Goal: Task Accomplishment & Management: Manage account settings

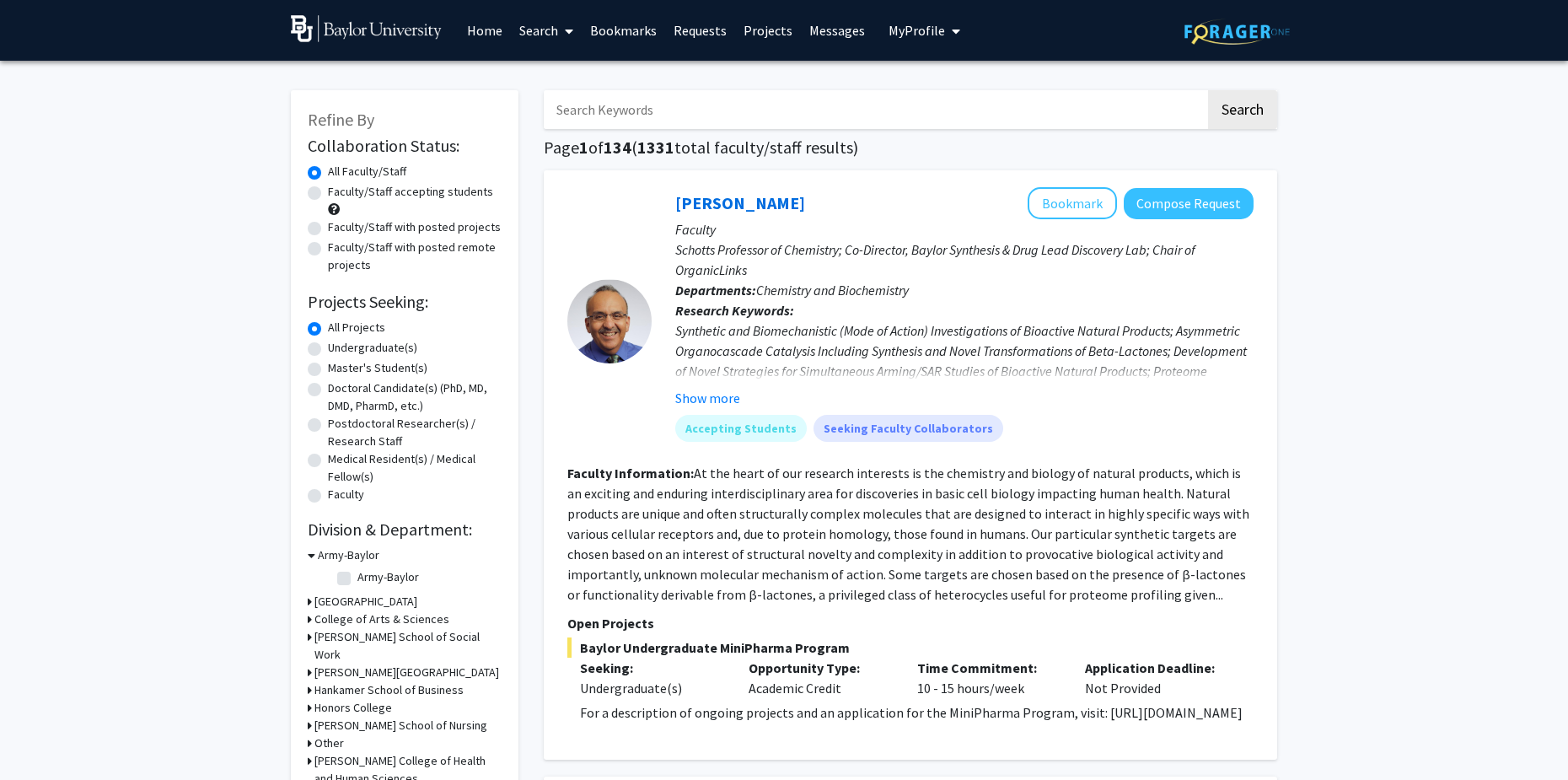
click at [920, 37] on span "My Profile" at bounding box center [916, 31] width 57 height 17
click at [942, 86] on span "[PERSON_NAME]" at bounding box center [993, 79] width 102 height 19
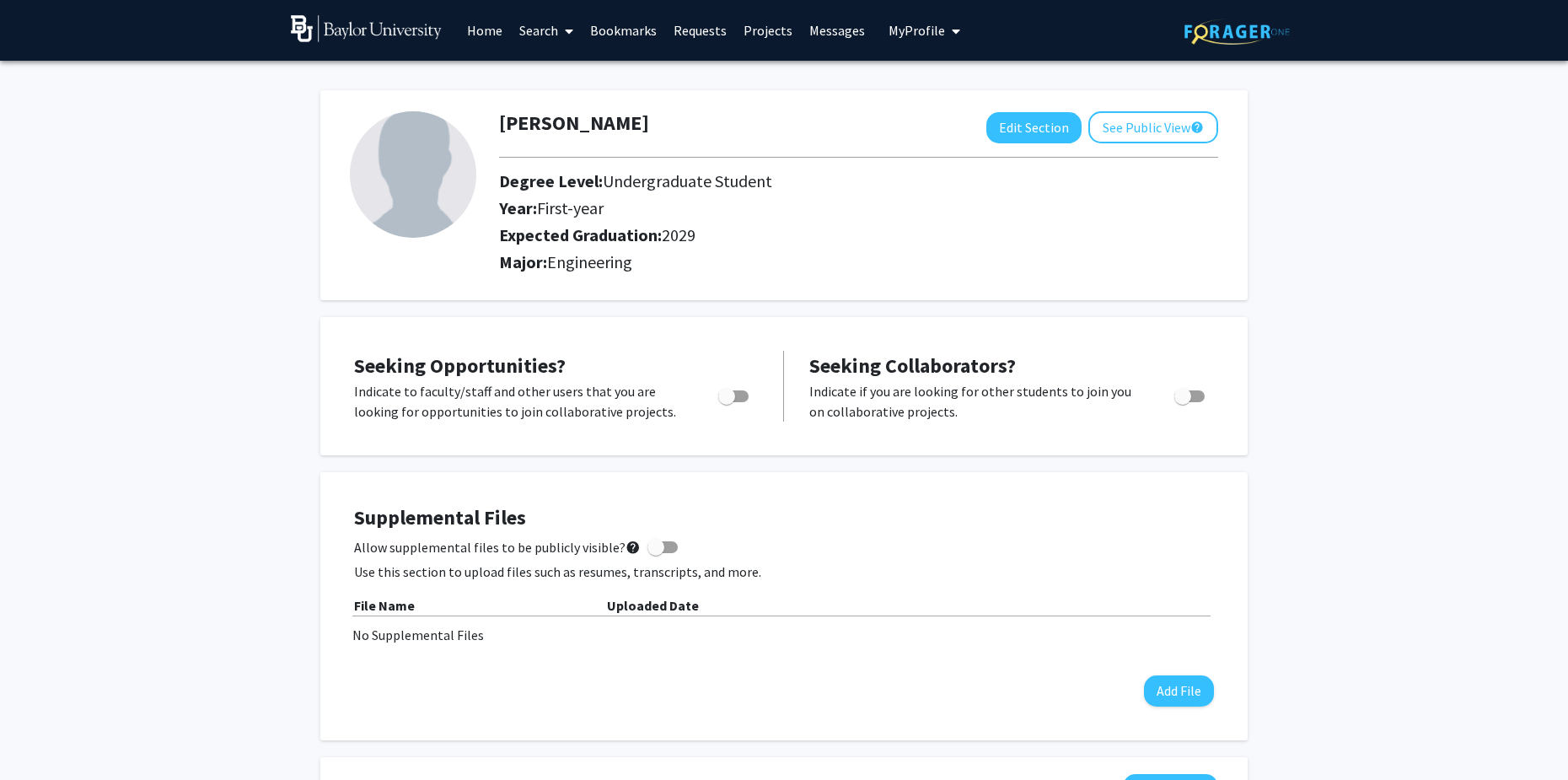
click at [416, 159] on img at bounding box center [413, 174] width 126 height 126
click at [1049, 135] on button "Edit Section" at bounding box center [1034, 127] width 95 height 31
select select "first-year"
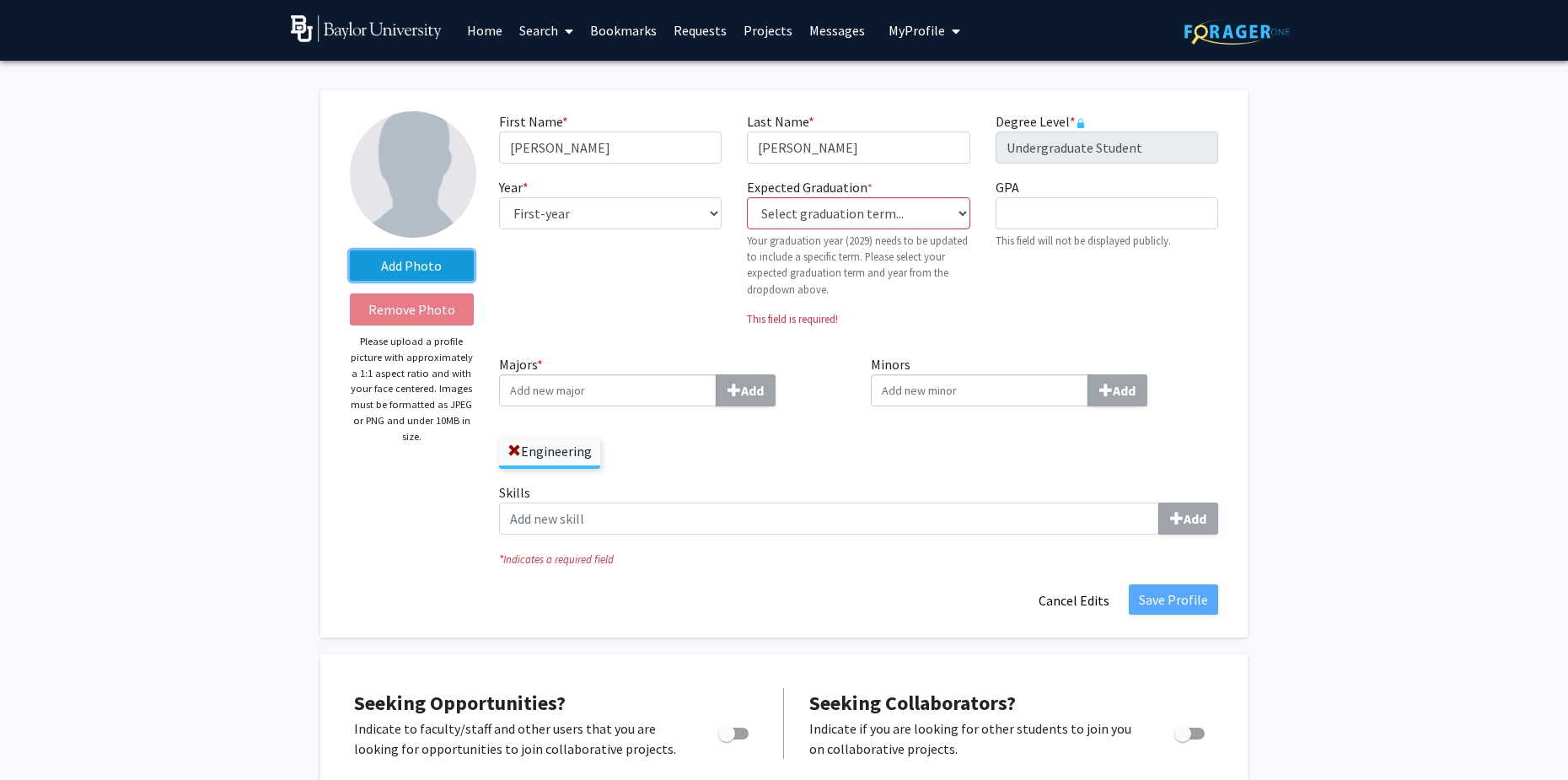
click at [420, 272] on label "Add Photo" at bounding box center [412, 265] width 124 height 31
click at [0, 0] on input "Add Photo" at bounding box center [0, 0] width 0 height 0
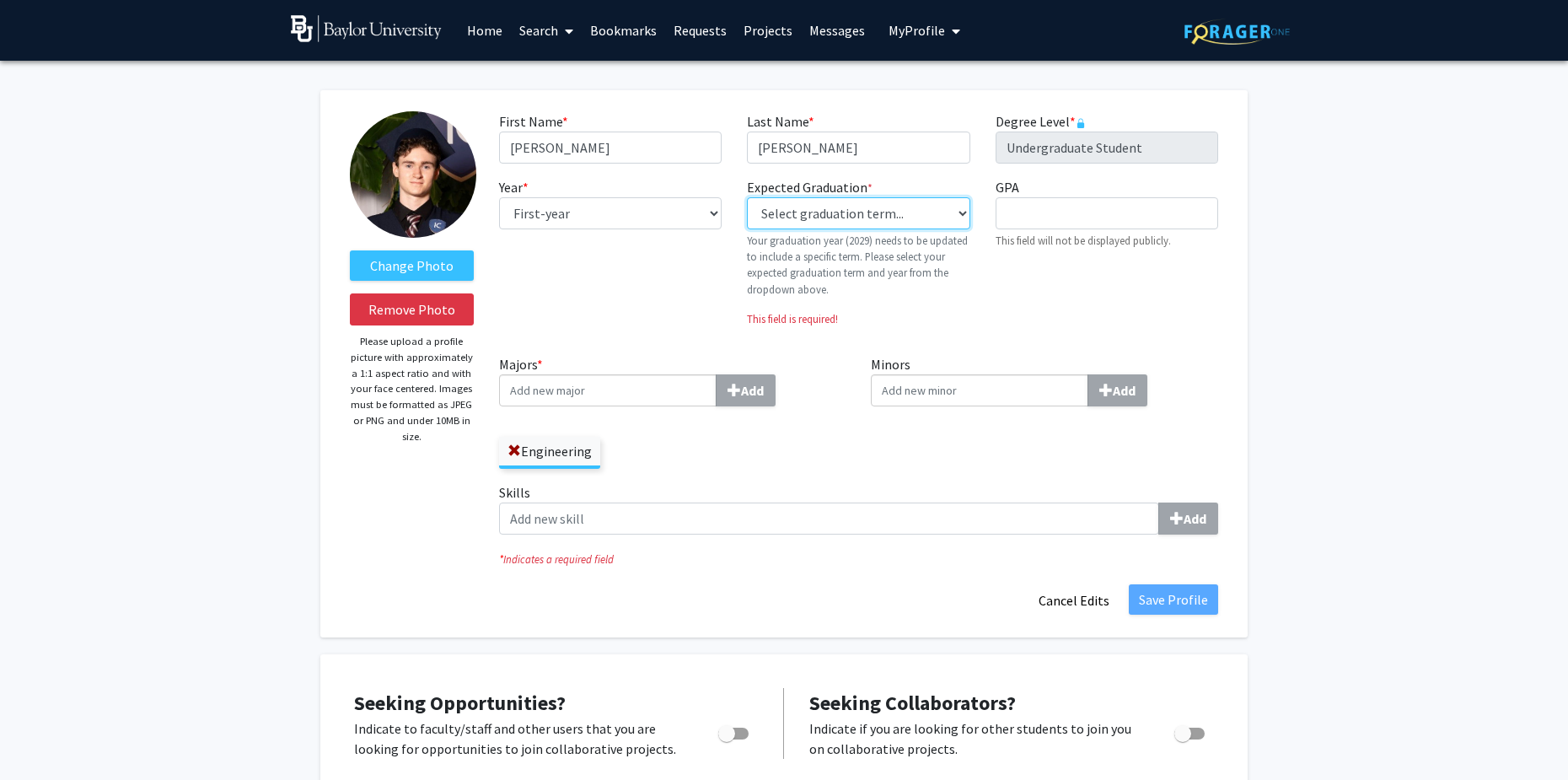
click at [833, 219] on select "Select graduation term... Previous: 2029 (Please select a specific term) Spring…" at bounding box center [858, 214] width 223 height 32
select select "46: spring_2029"
click at [747, 198] on select "Select graduation term... Previous: 2029 (Please select a specific term) Spring…" at bounding box center [858, 214] width 223 height 32
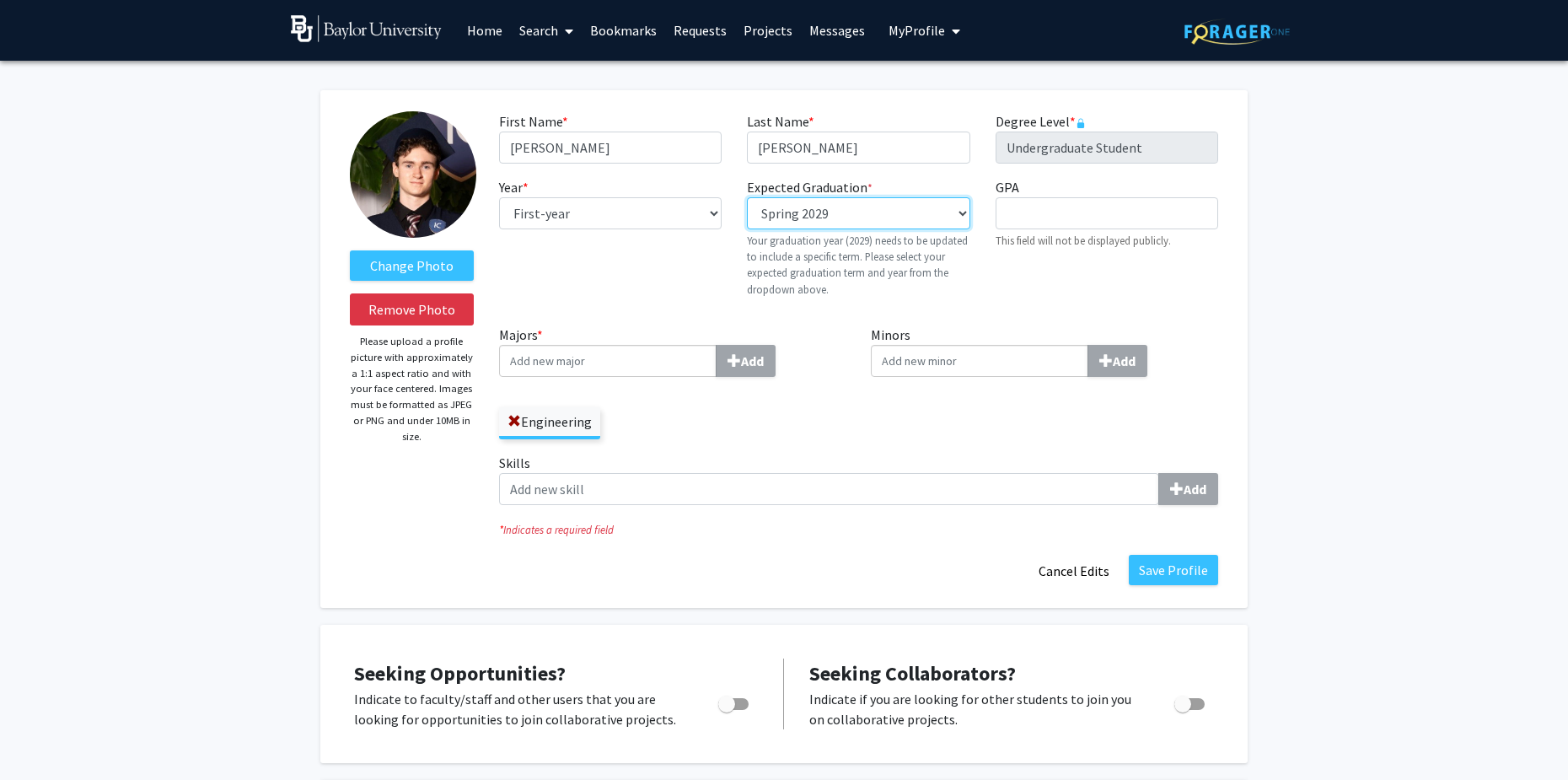
click at [839, 214] on select "Select graduation term... Previous: 2029 (Please select a specific term) Spring…" at bounding box center [858, 214] width 223 height 32
click at [1086, 228] on input "GPA required" at bounding box center [1106, 214] width 223 height 32
click at [1156, 296] on div "GPA required This field will not be displayed publicly." at bounding box center [1107, 244] width 247 height 134
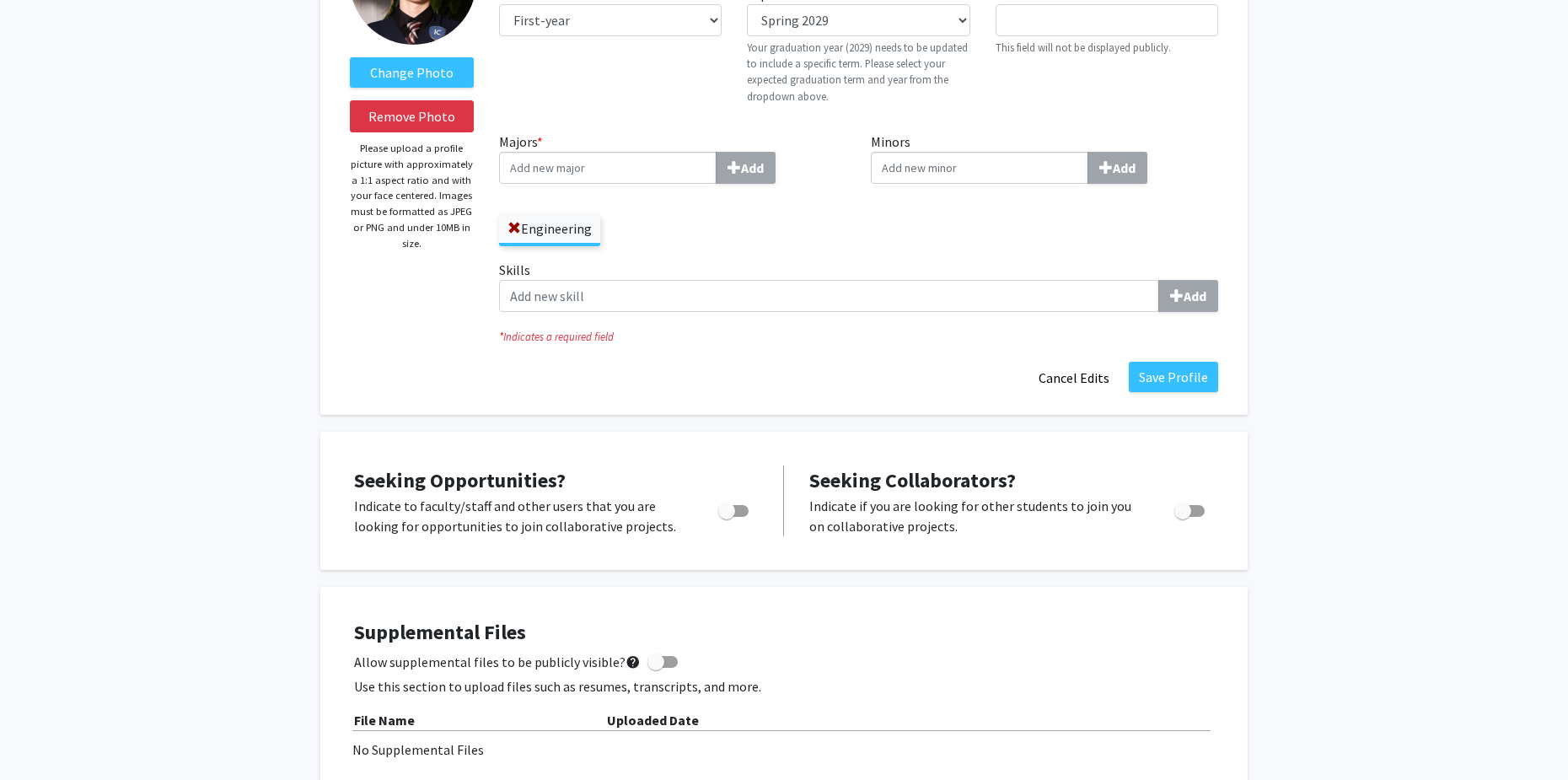
scroll to position [169, 0]
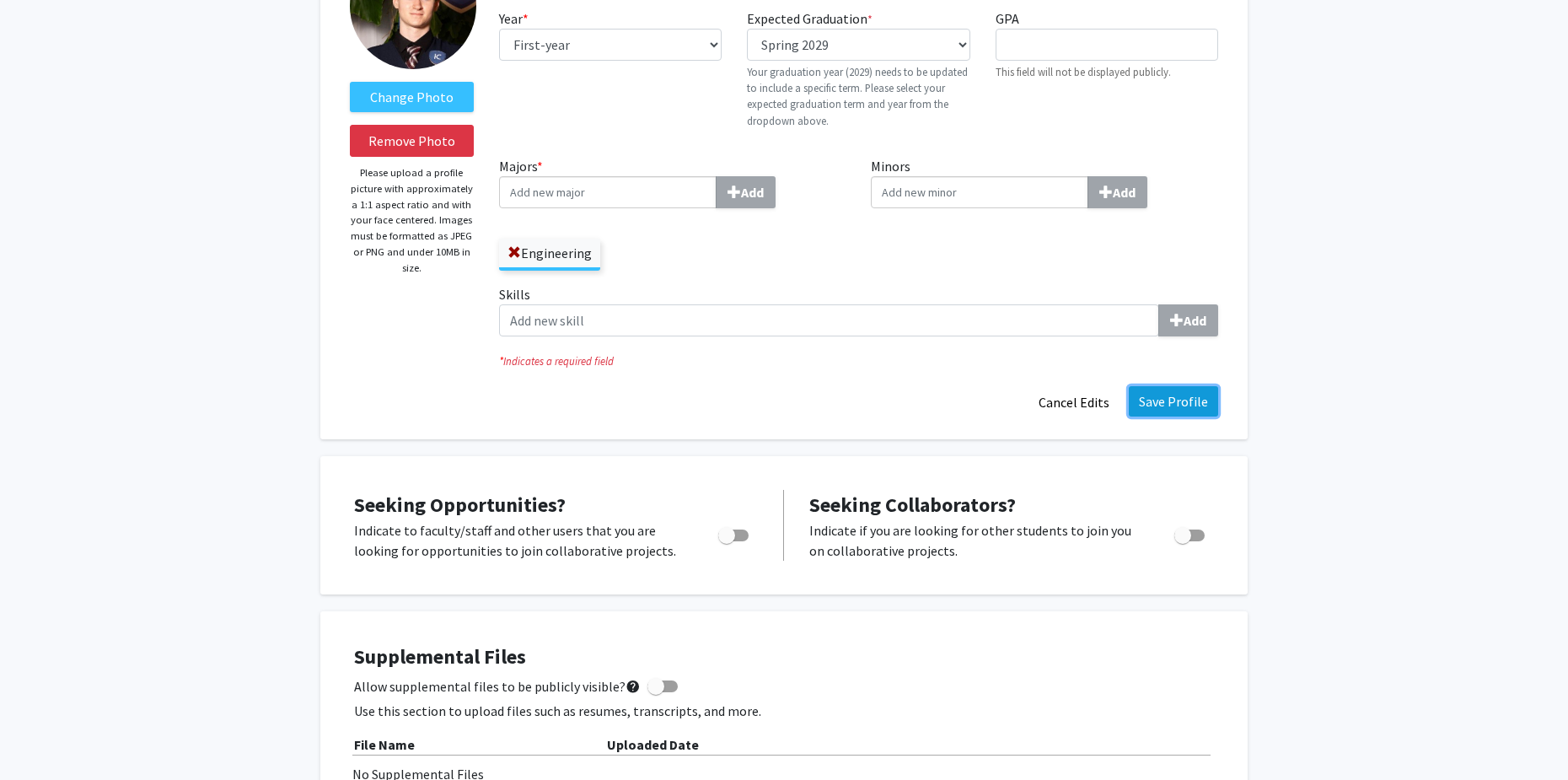
click at [1176, 405] on button "Save Profile" at bounding box center [1173, 401] width 89 height 31
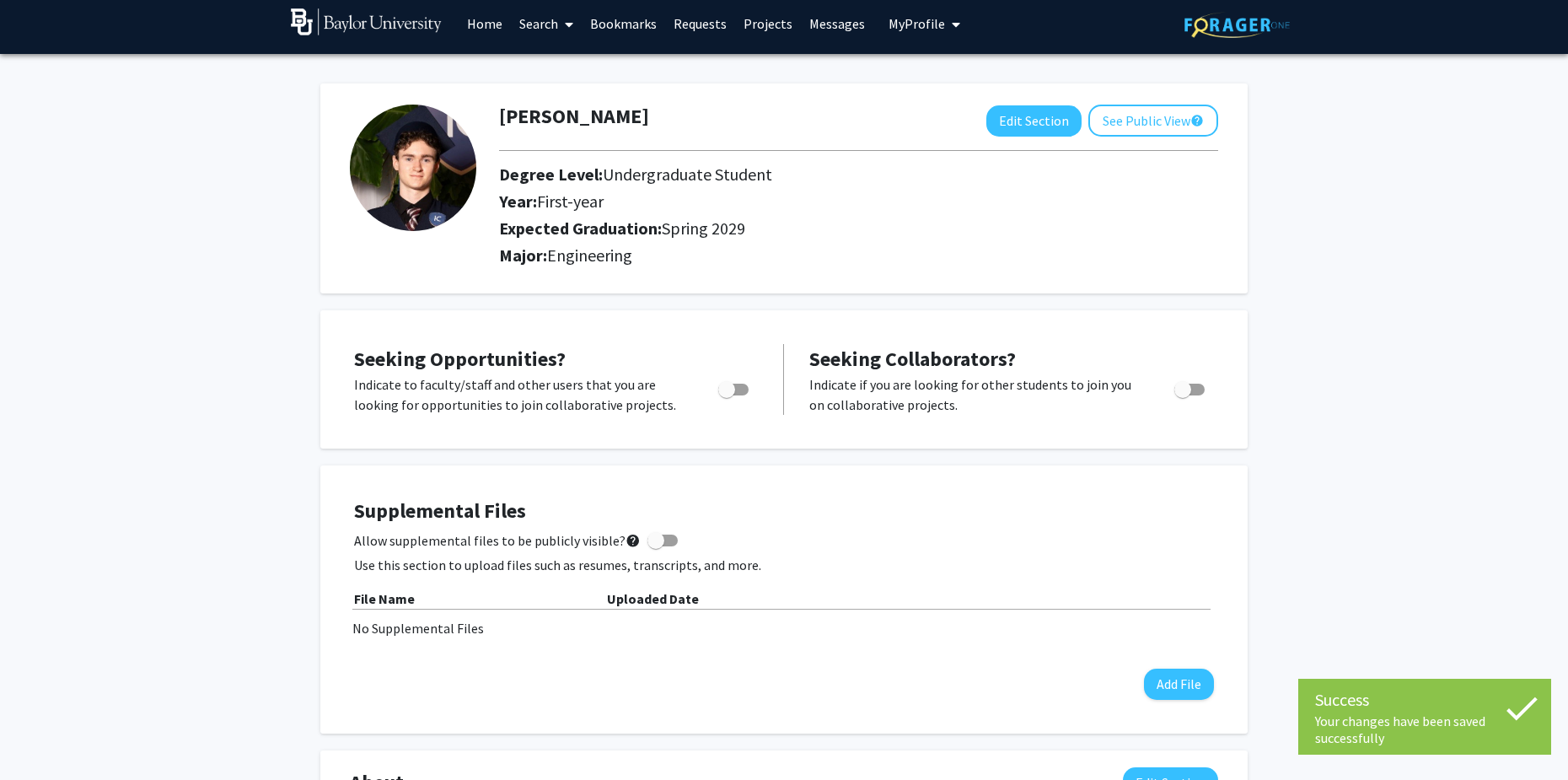
scroll to position [0, 0]
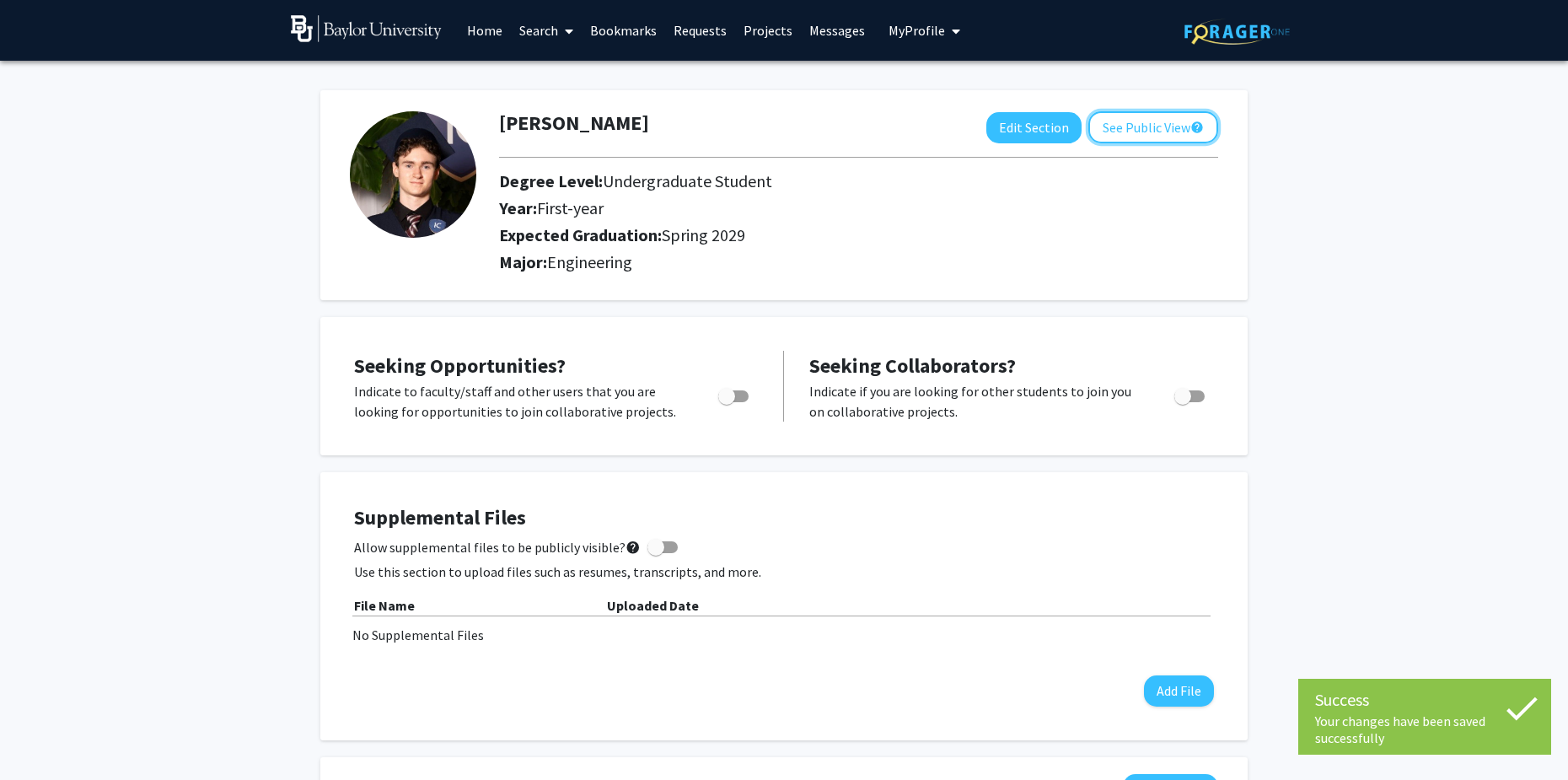
click at [1145, 125] on button "See Public View help" at bounding box center [1153, 127] width 130 height 32
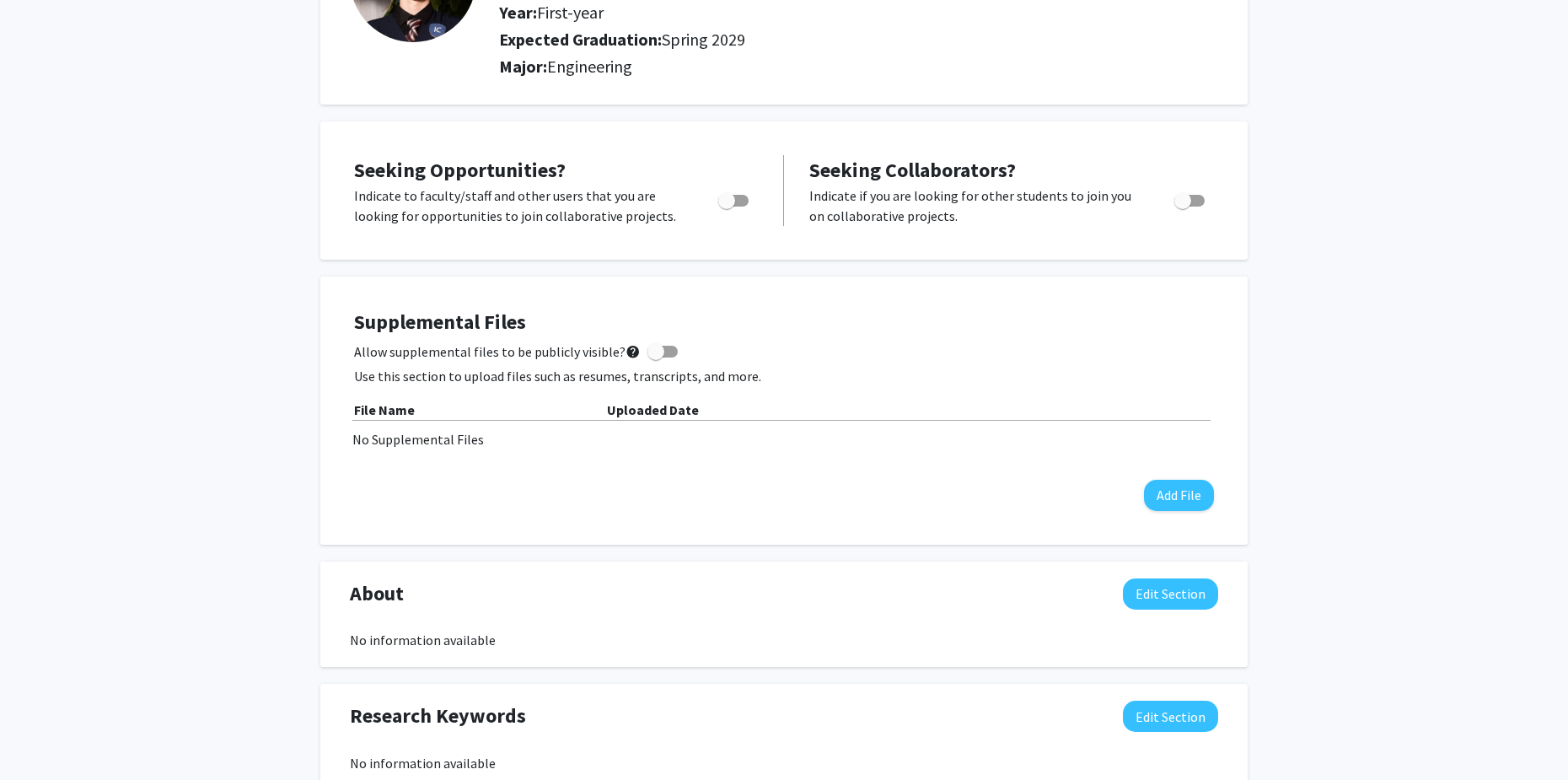
scroll to position [169, 0]
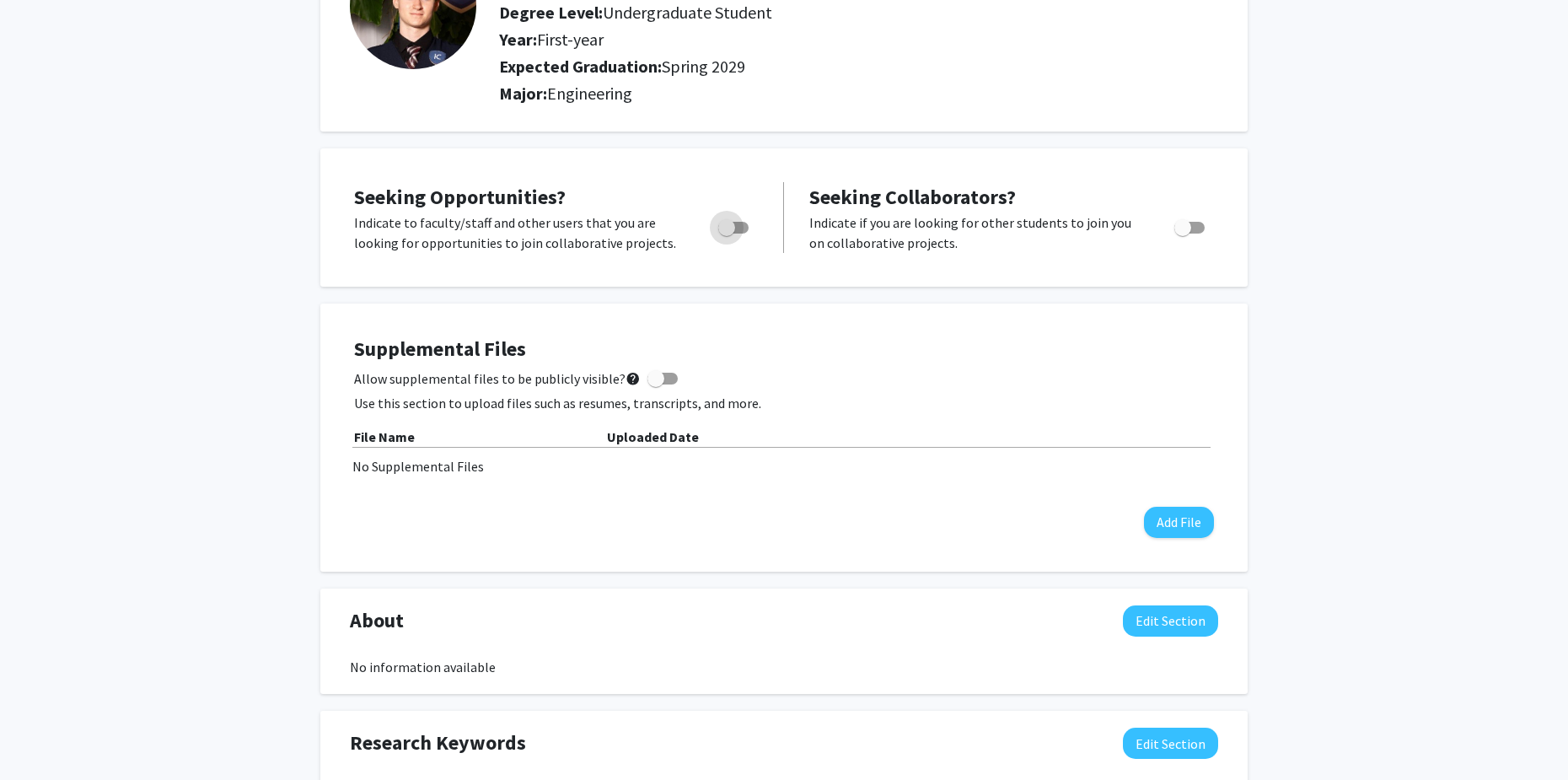
click at [732, 231] on span "Toggle" at bounding box center [726, 228] width 17 height 17
click at [726, 233] on input "Are you actively seeking opportunities?" at bounding box center [726, 233] width 1 height 1
checkbox input "true"
click at [1179, 229] on span "Toggle" at bounding box center [1182, 228] width 17 height 17
click at [1182, 233] on input "Would you like to receive other student requests to work with you?" at bounding box center [1182, 233] width 1 height 1
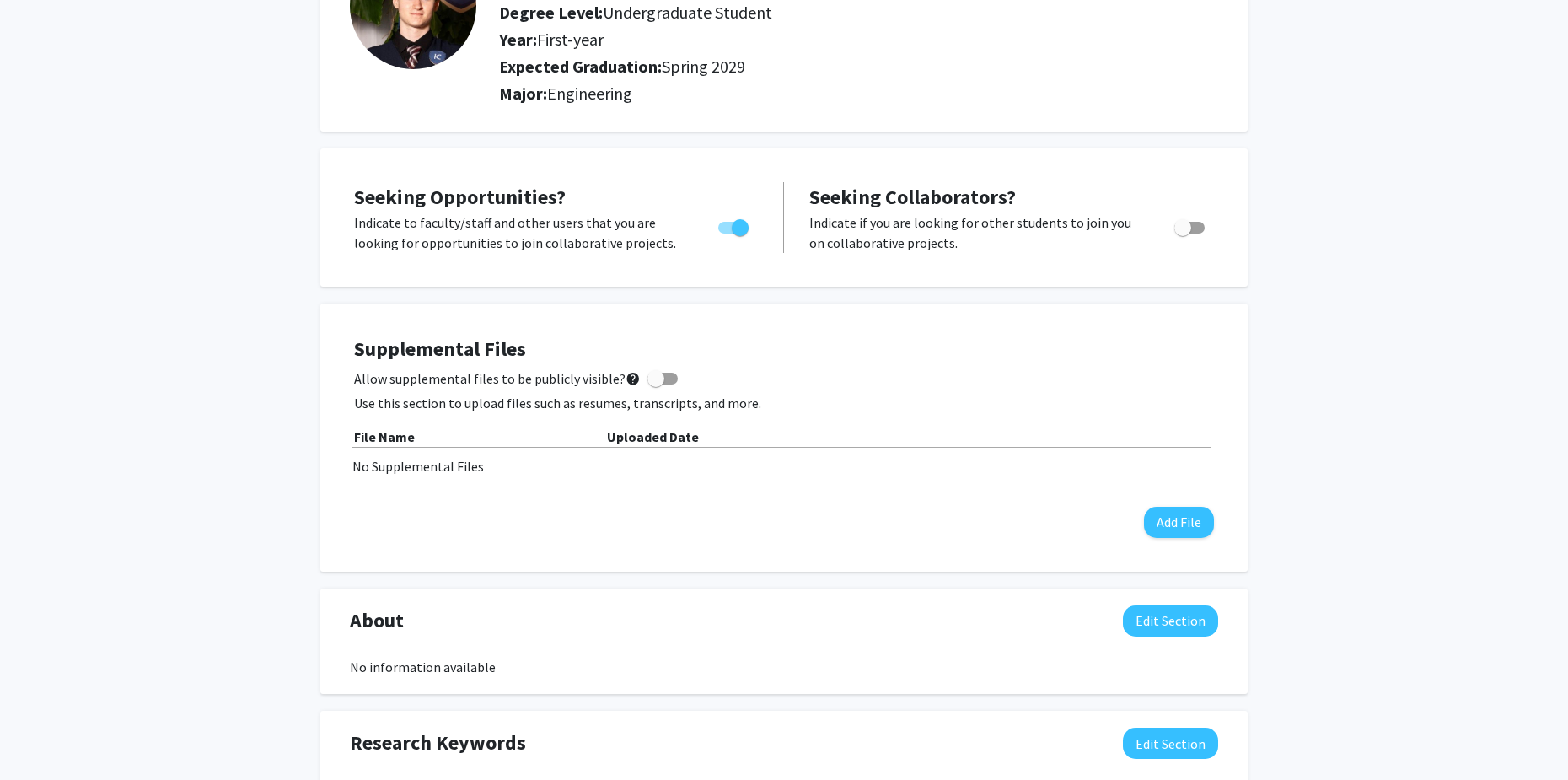
checkbox input "true"
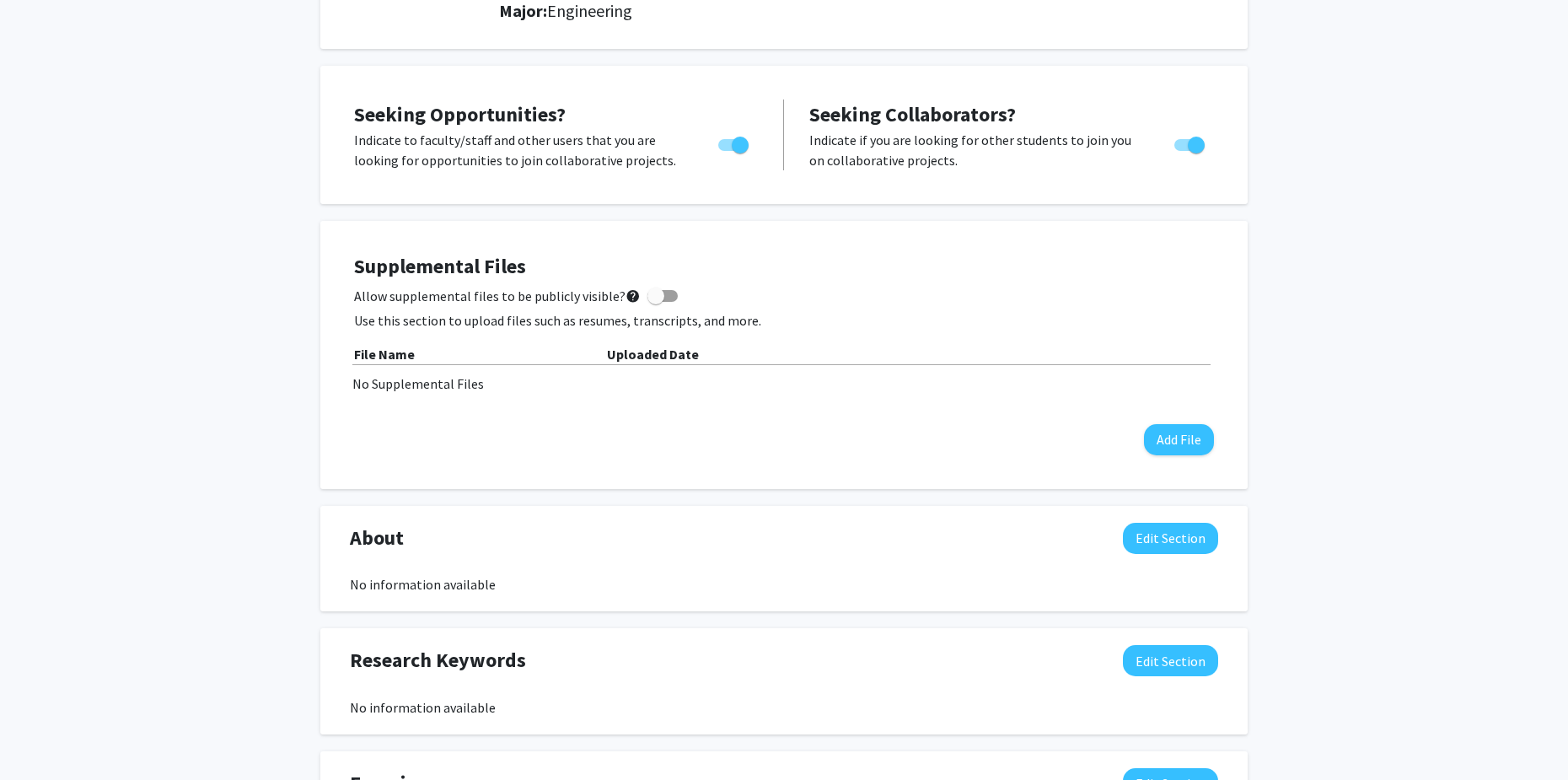
scroll to position [0, 0]
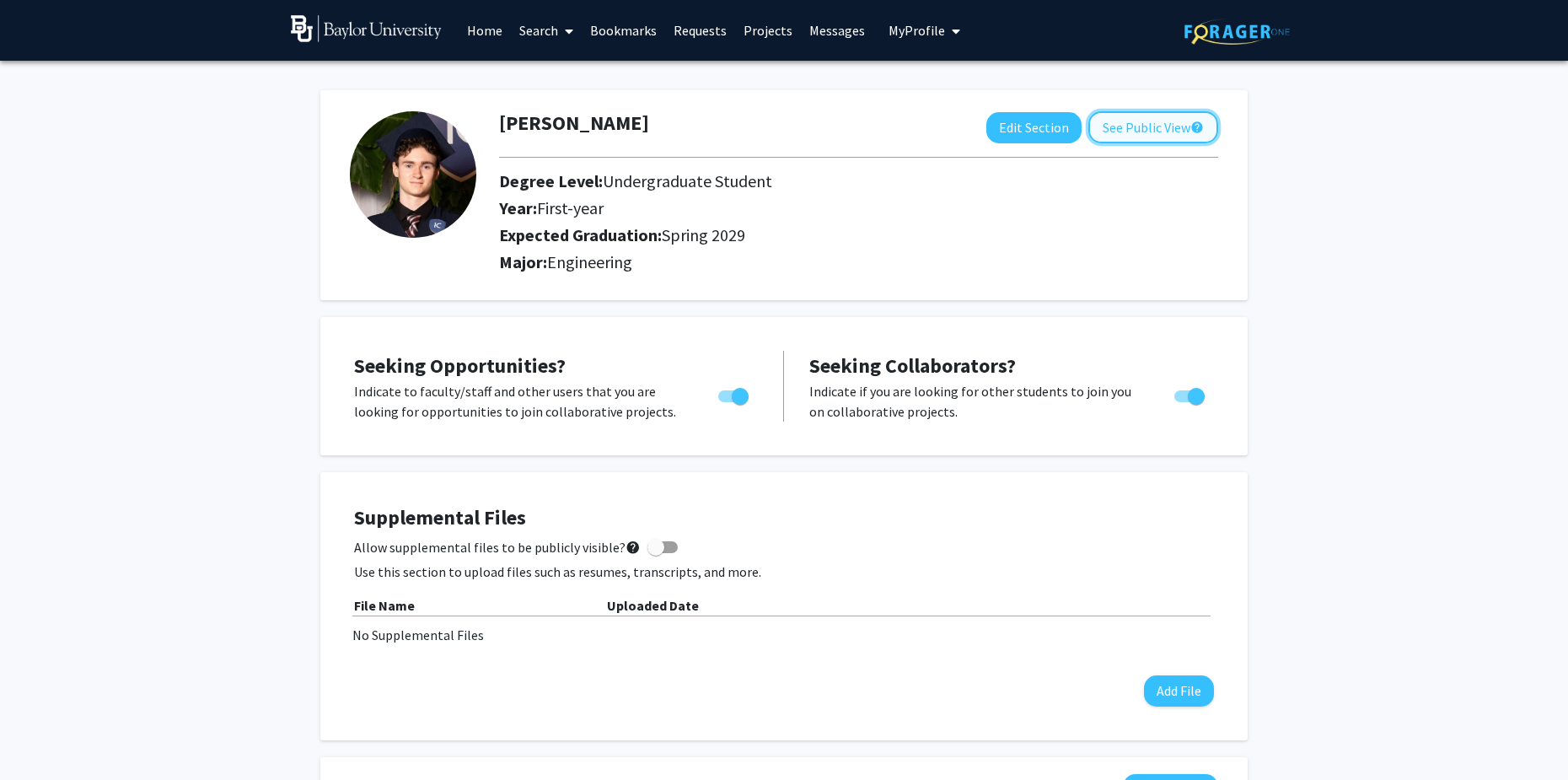
click at [1142, 122] on button "See Public View help" at bounding box center [1153, 127] width 130 height 32
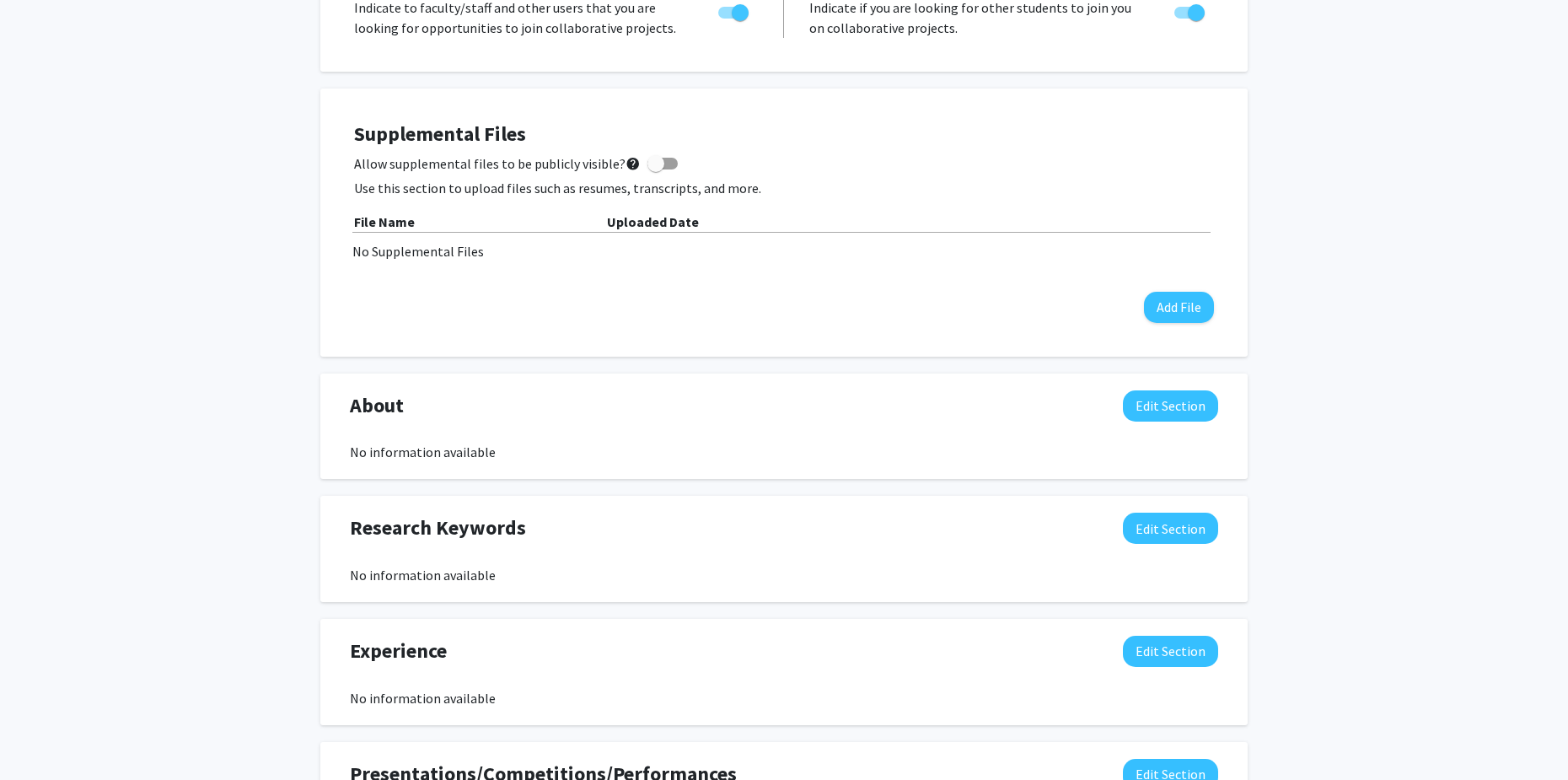
scroll to position [421, 0]
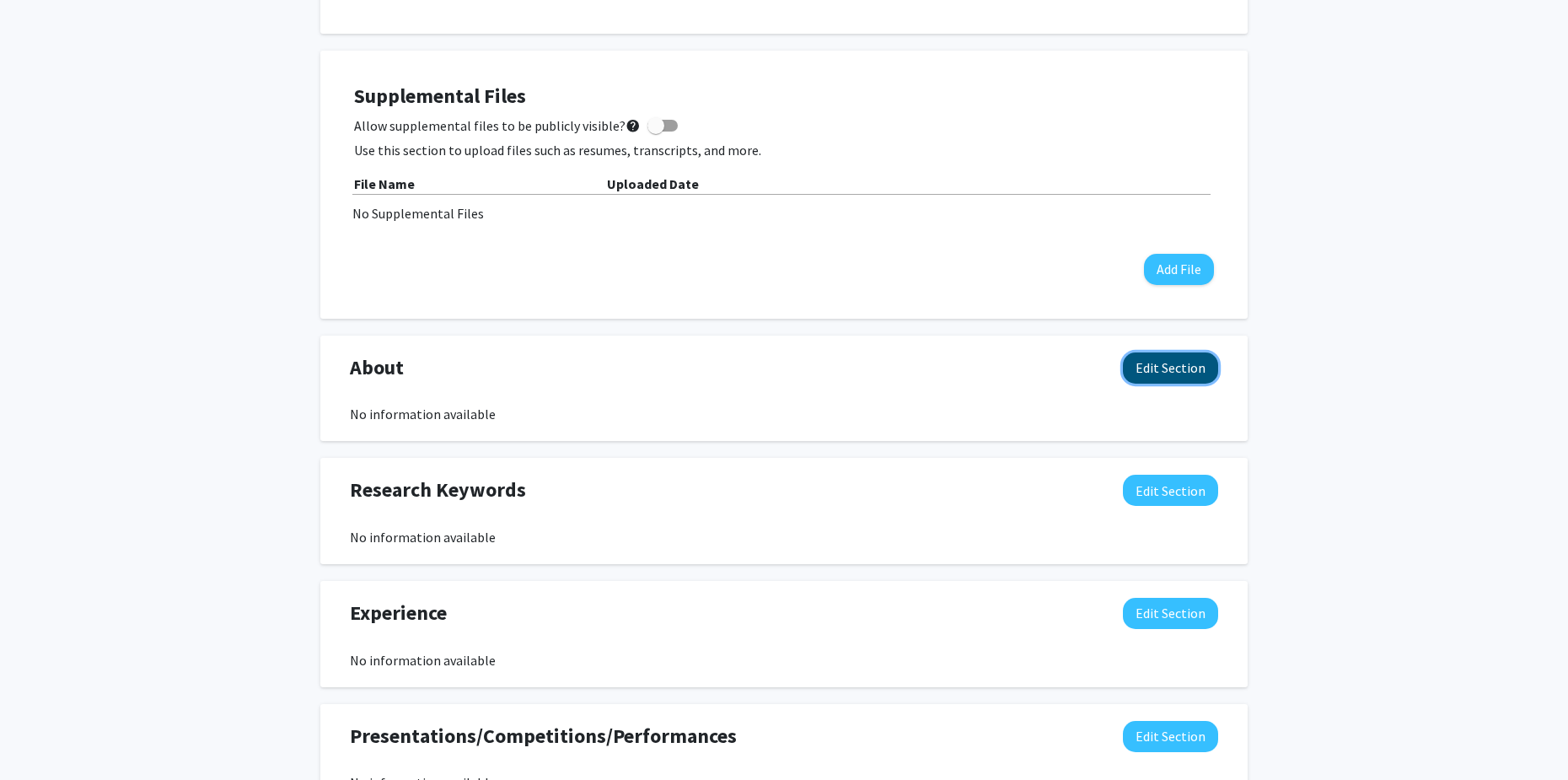
click at [1154, 366] on button "Edit Section" at bounding box center [1170, 368] width 95 height 31
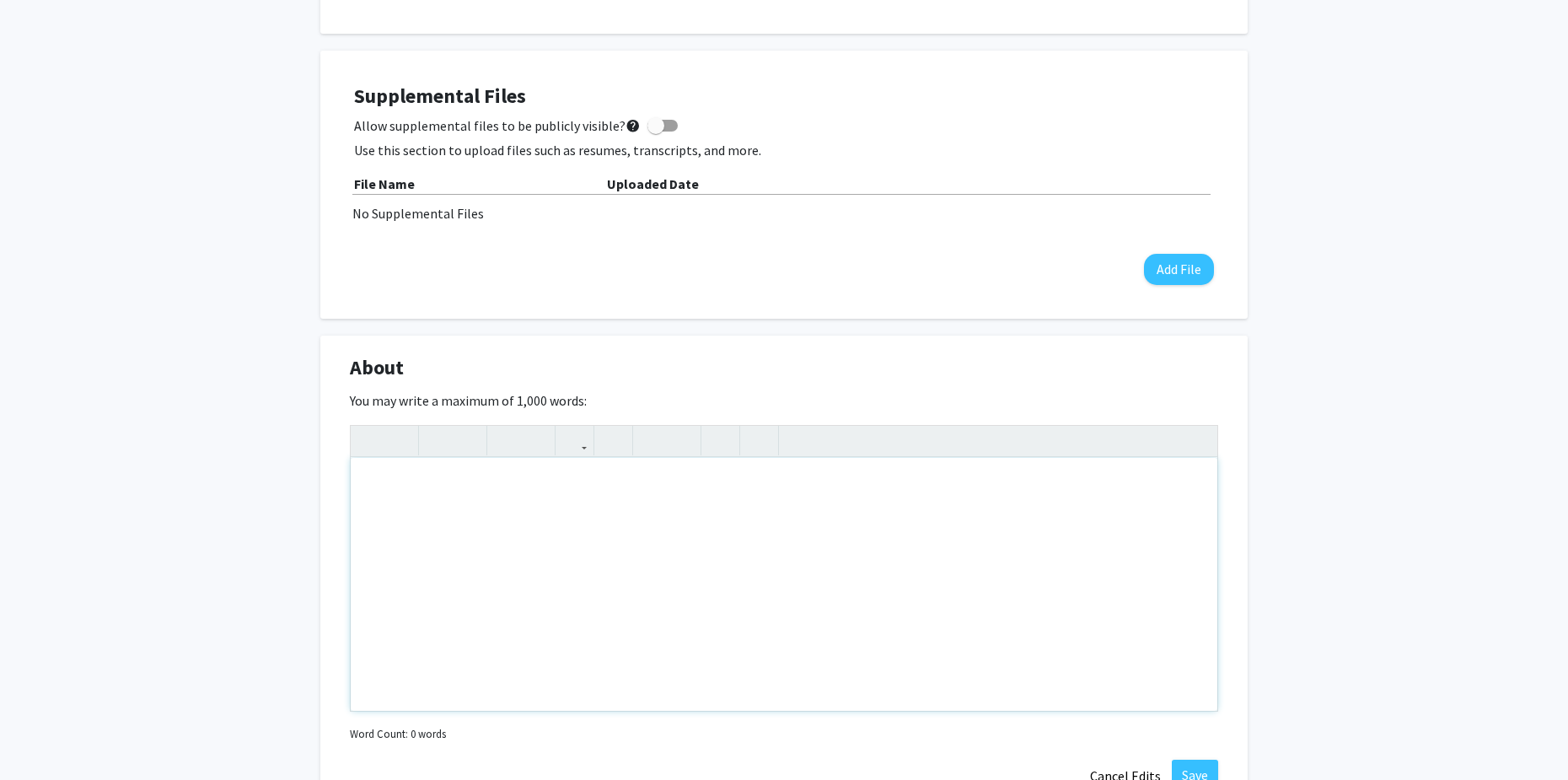
click at [473, 500] on div "Note to users with screen readers: Please deactivate our accessibility plugin f…" at bounding box center [784, 584] width 866 height 253
paste div "Note to users with screen readers: Please deactivate our accessibility plugin f…"
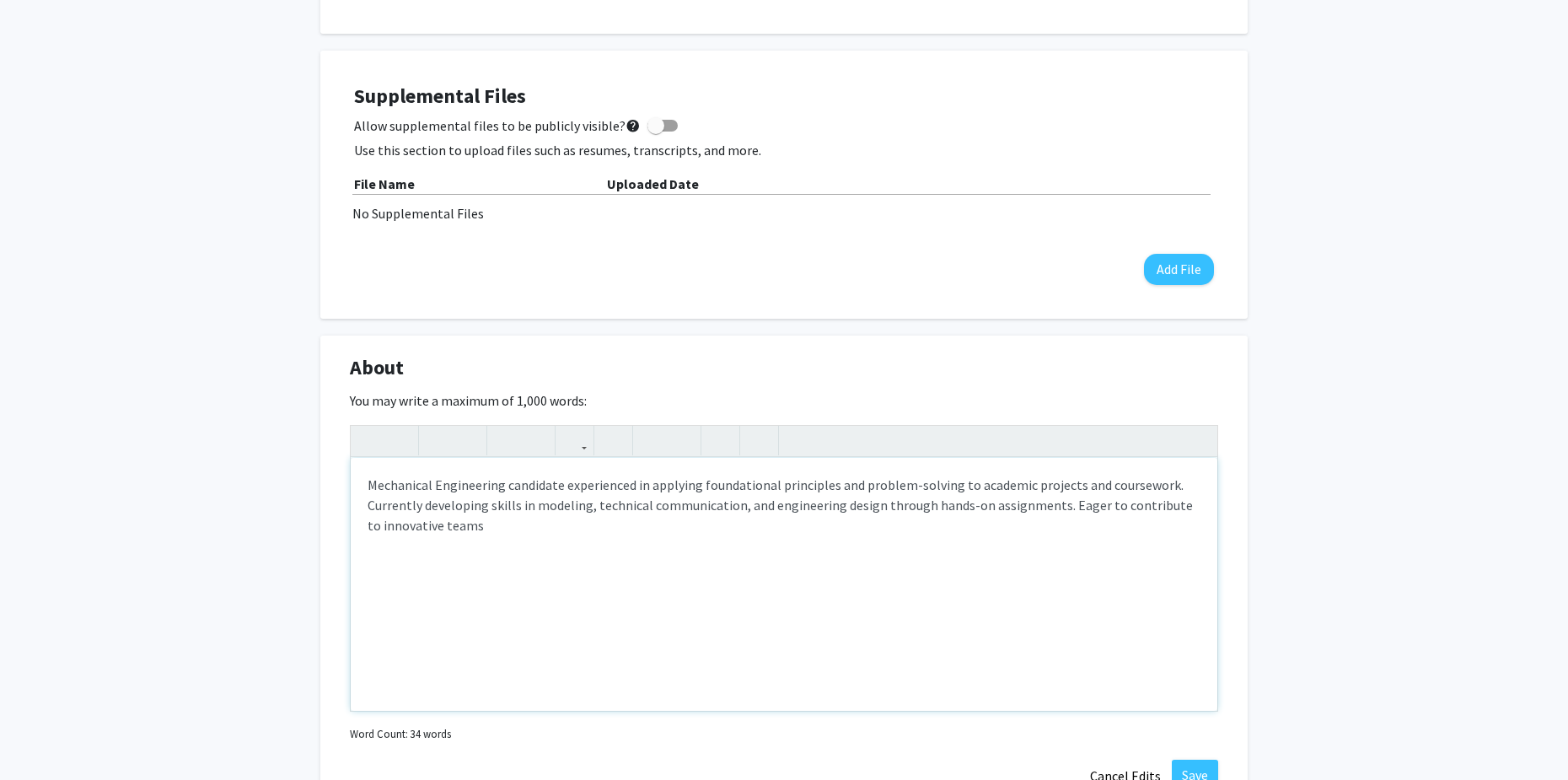
type textarea "<p>Mechanical Engineering candidate experienced in applying foundational princi…"
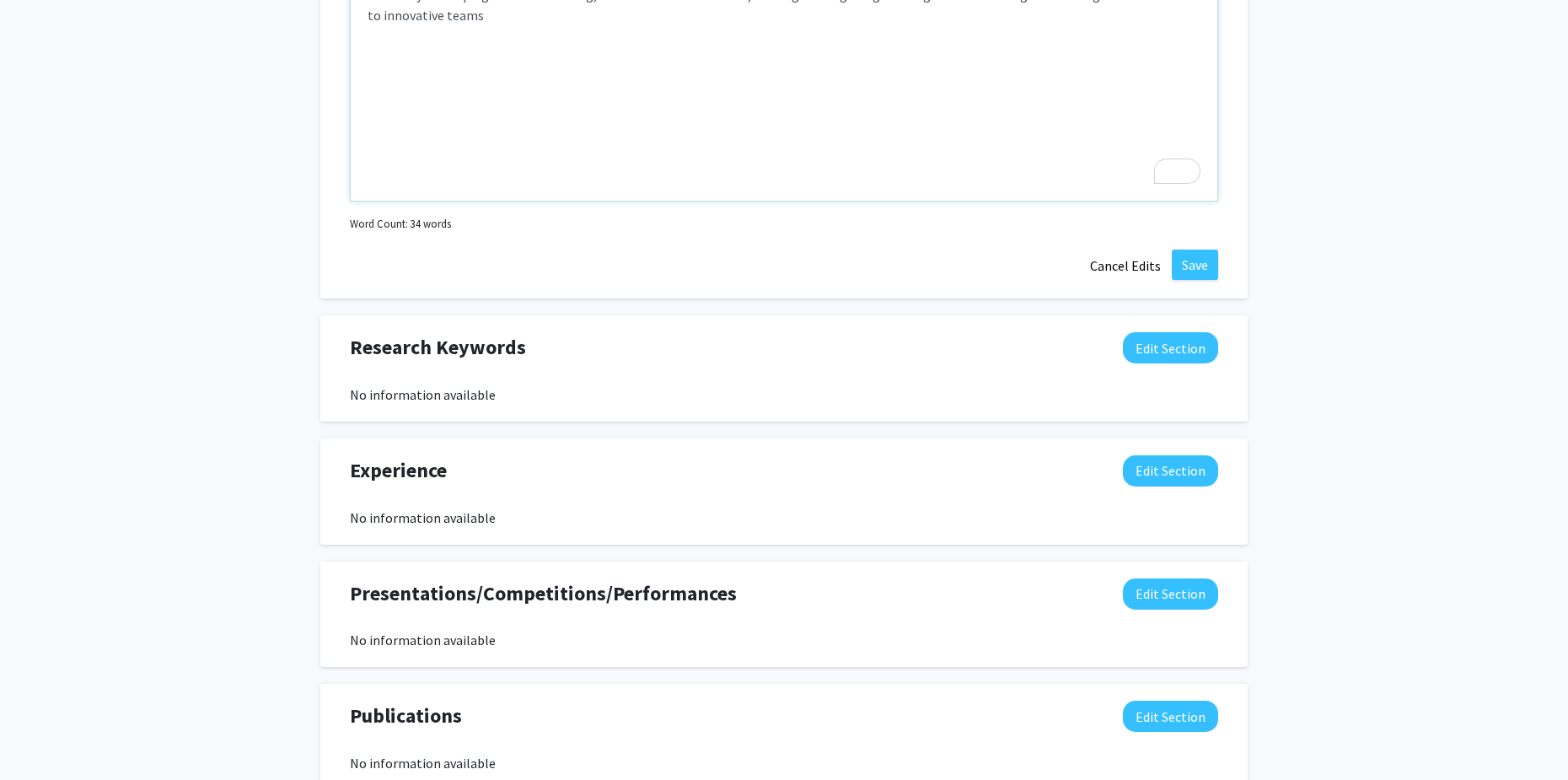
scroll to position [928, 0]
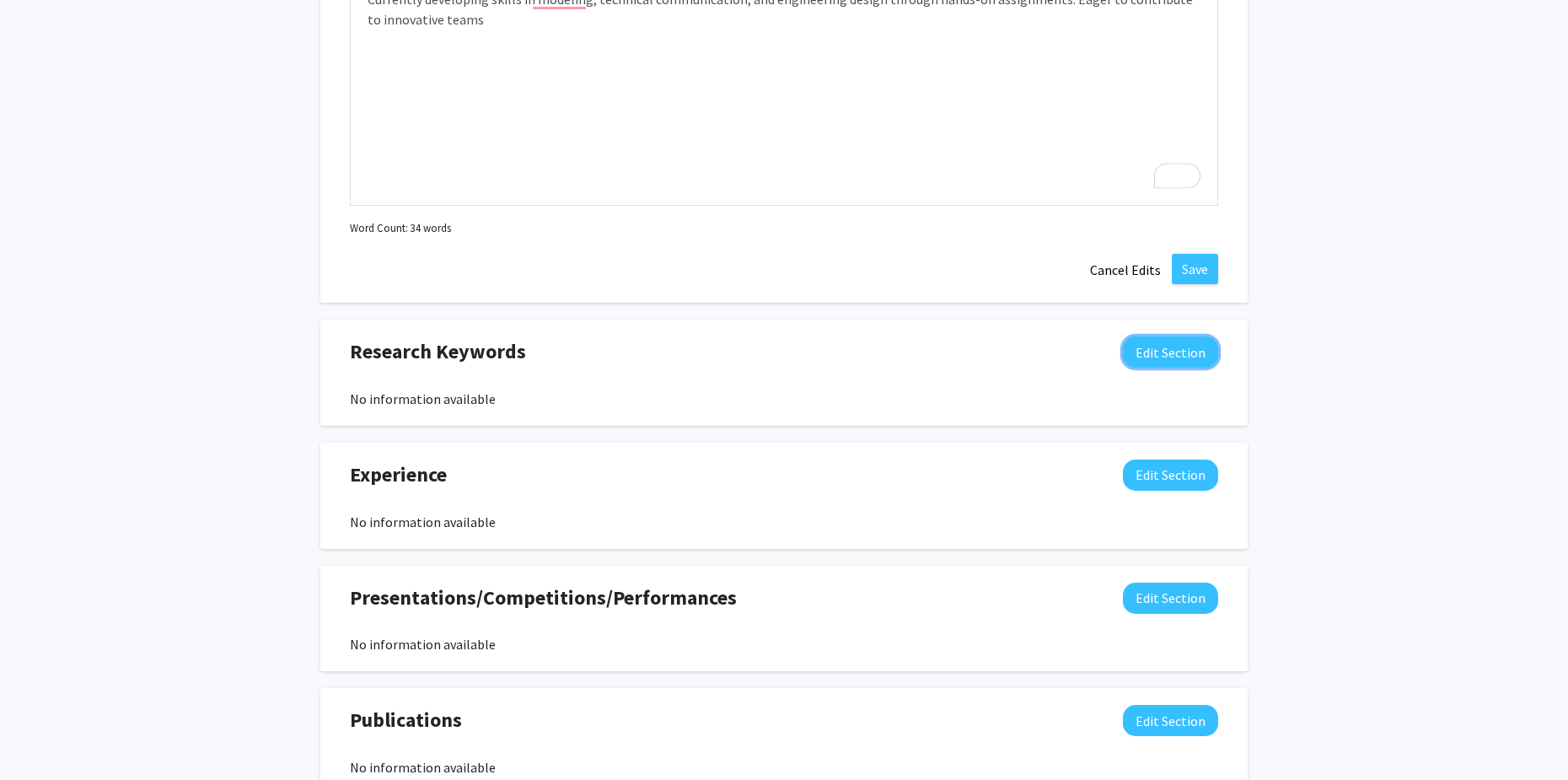
click at [1145, 343] on button "Edit Section" at bounding box center [1170, 352] width 95 height 31
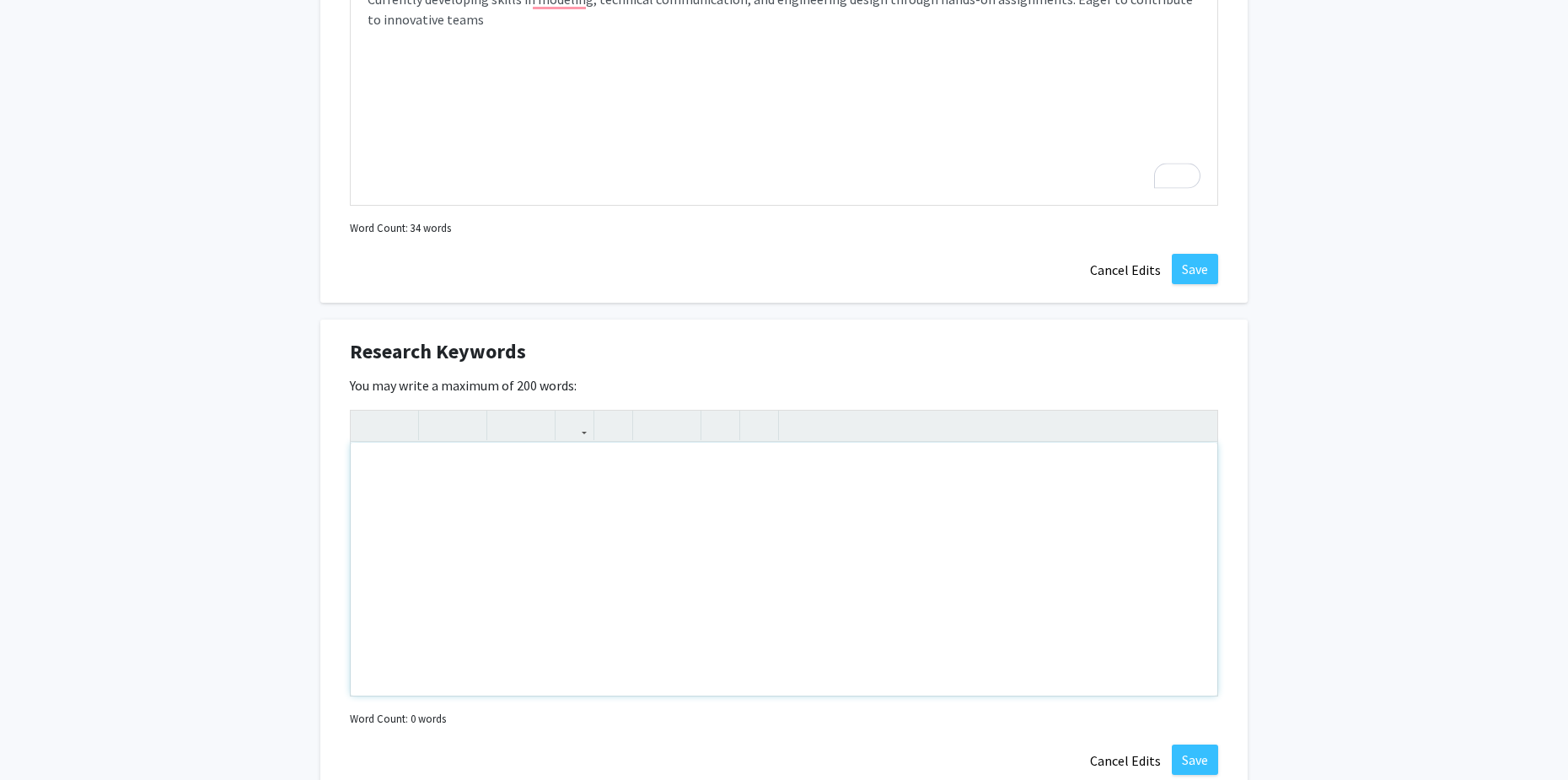
click at [491, 471] on div "Note to users with screen readers: Please deactivate our accessibility plugin f…" at bounding box center [784, 569] width 866 height 253
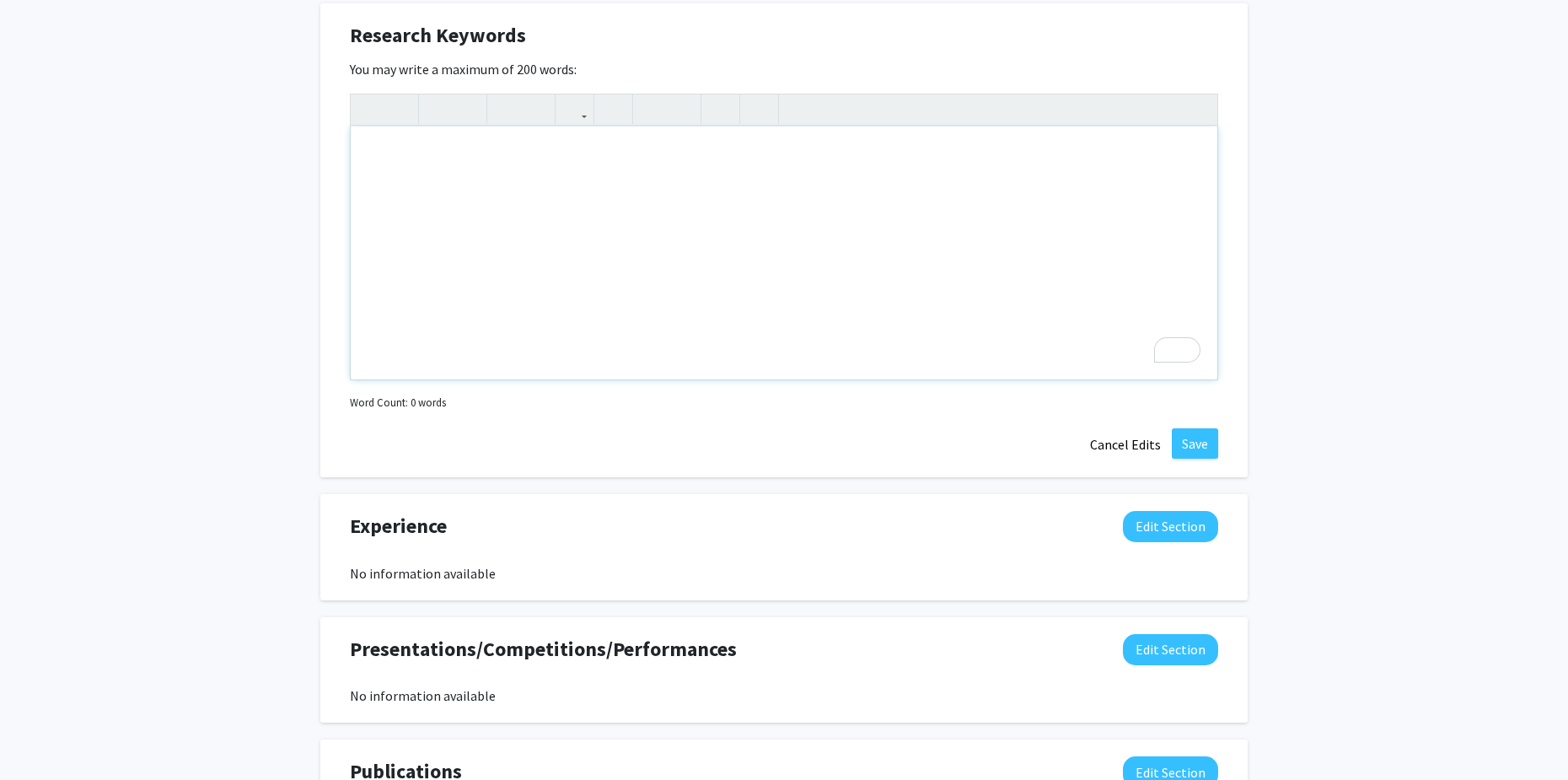
scroll to position [1180, 0]
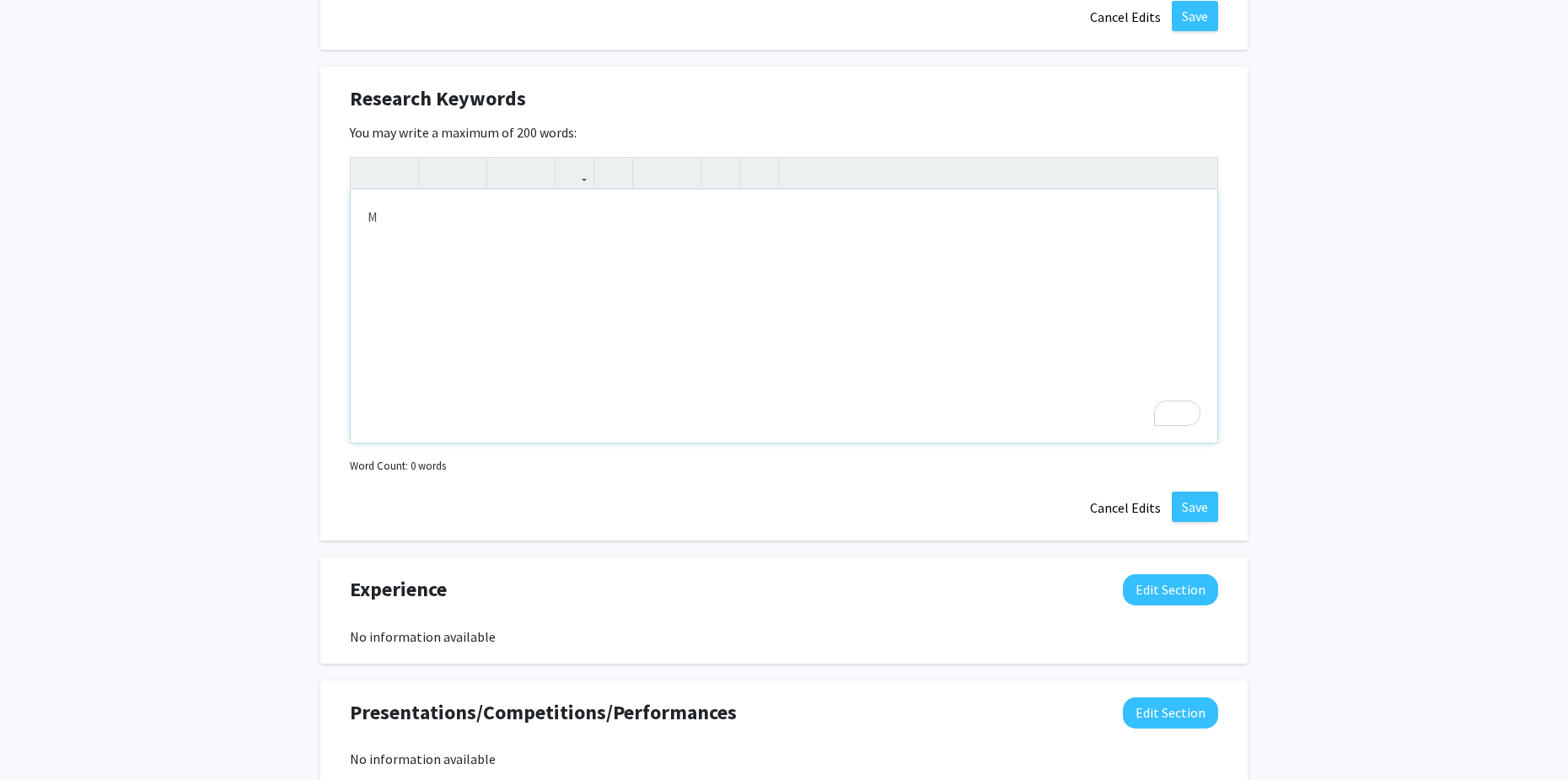
type textarea "M"
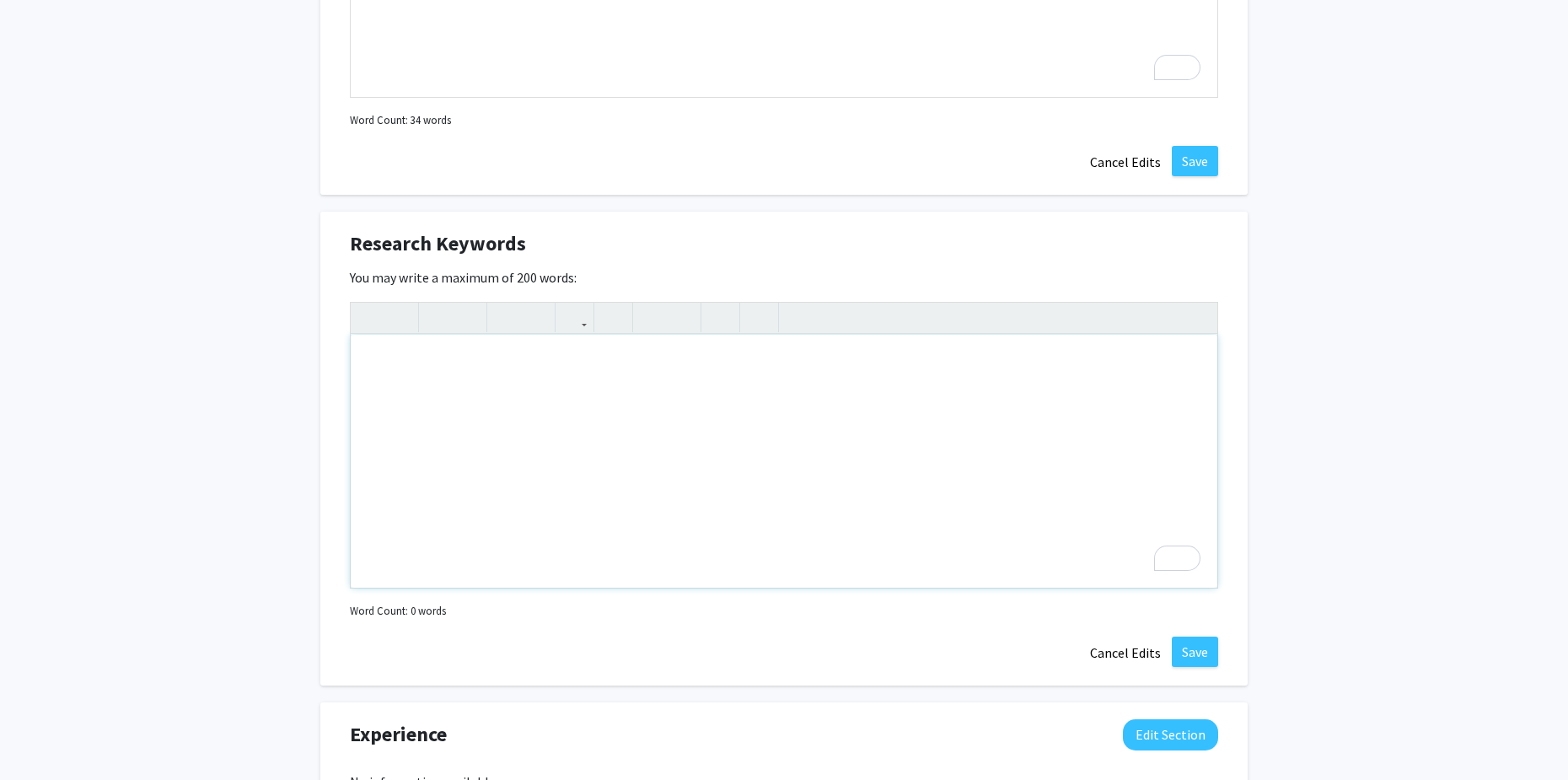
scroll to position [1011, 0]
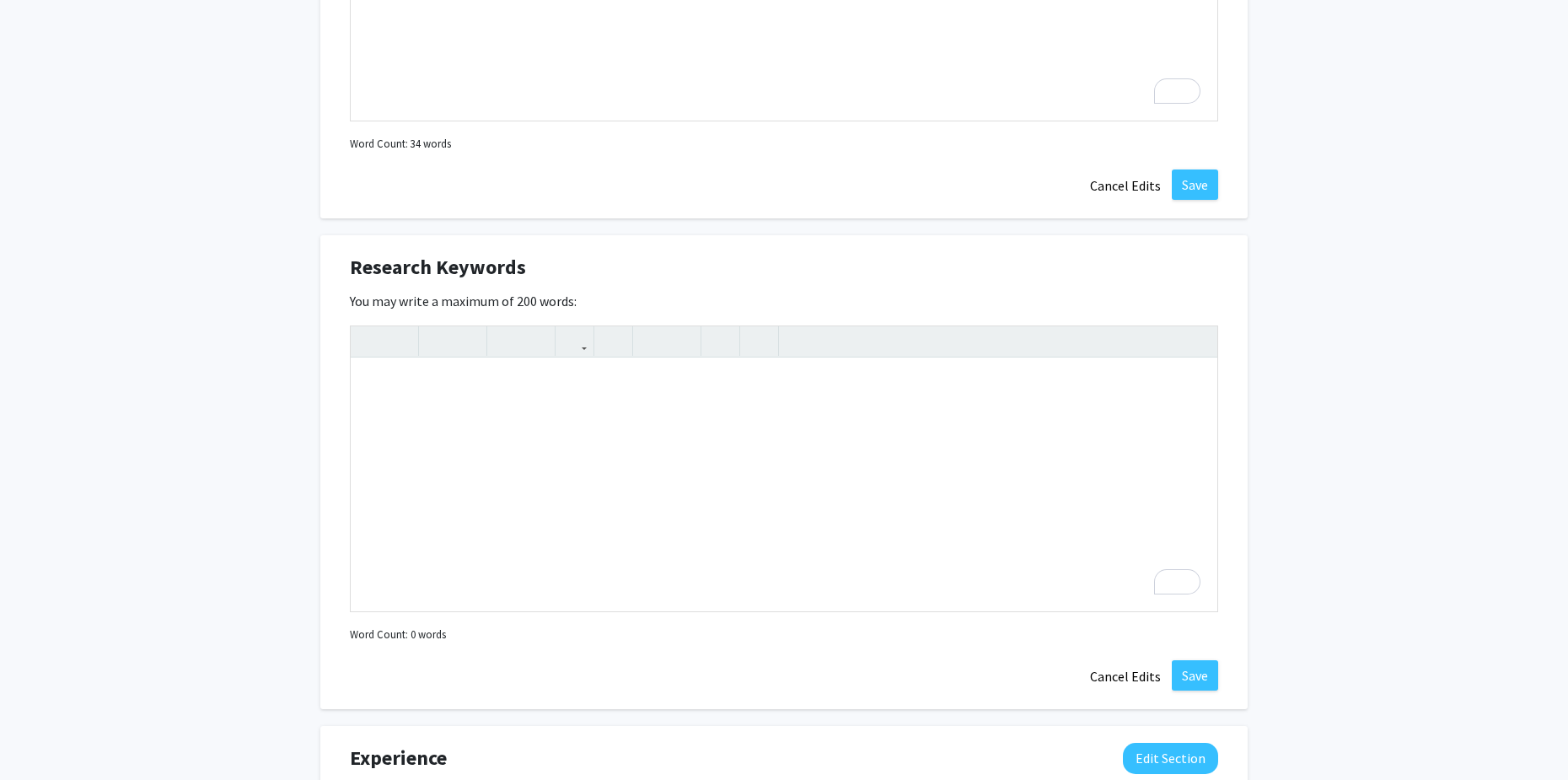
drag, startPoint x: 381, startPoint y: 260, endPoint x: 567, endPoint y: 241, distance: 187.0
click at [544, 254] on div "Research Keywords Edit Section" at bounding box center [784, 271] width 893 height 39
click at [524, 266] on div "Research Keywords Edit Section" at bounding box center [784, 271] width 893 height 39
drag, startPoint x: 507, startPoint y: 267, endPoint x: 519, endPoint y: 270, distance: 12.4
click at [519, 270] on div "Research Keywords Edit Section" at bounding box center [784, 271] width 893 height 39
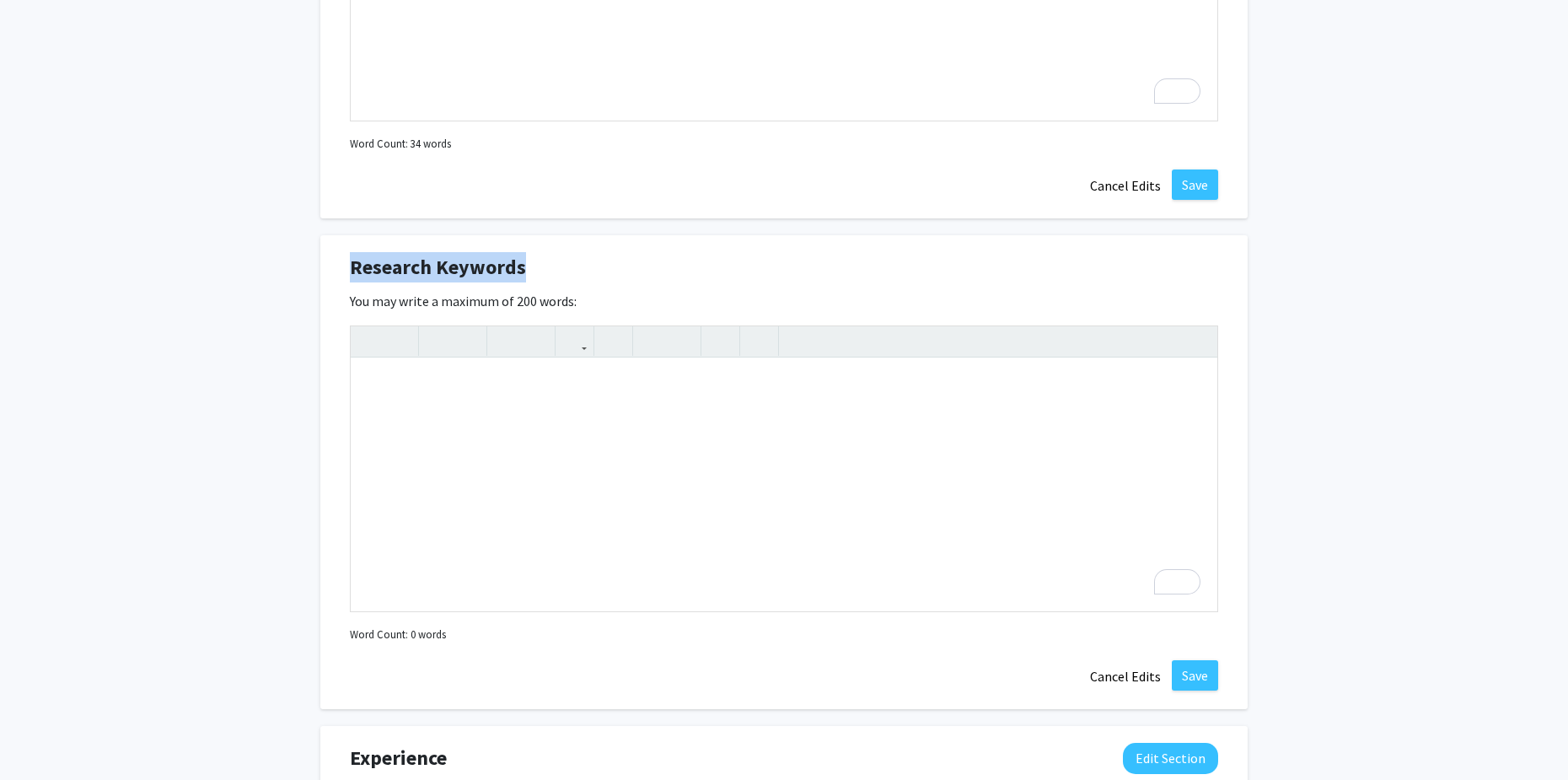
copy span "Research Keywords"
click at [453, 377] on div "To enrich screen reader interactions, please activate Accessibility in Grammarl…" at bounding box center [784, 485] width 866 height 253
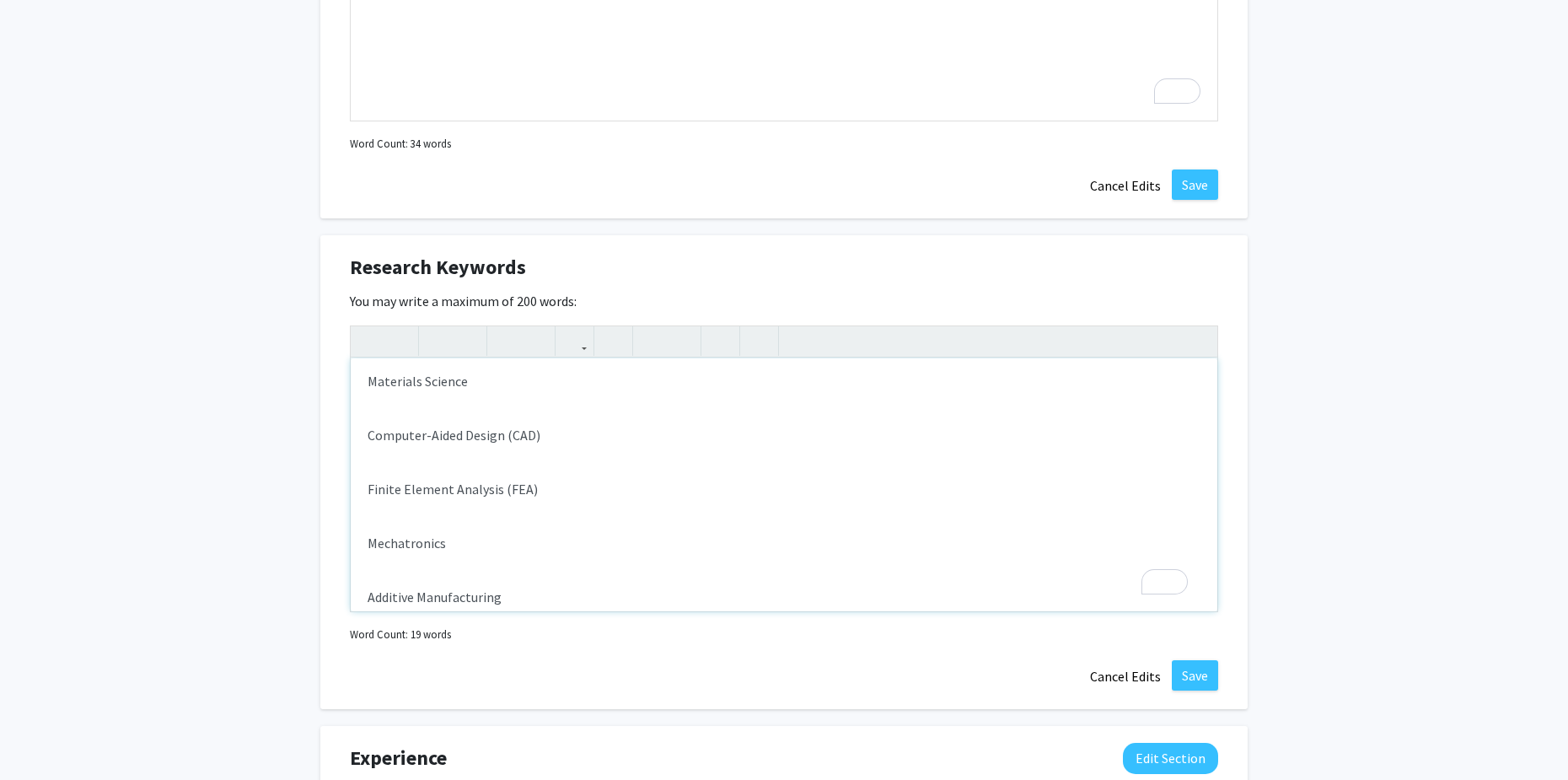
scroll to position [216, 0]
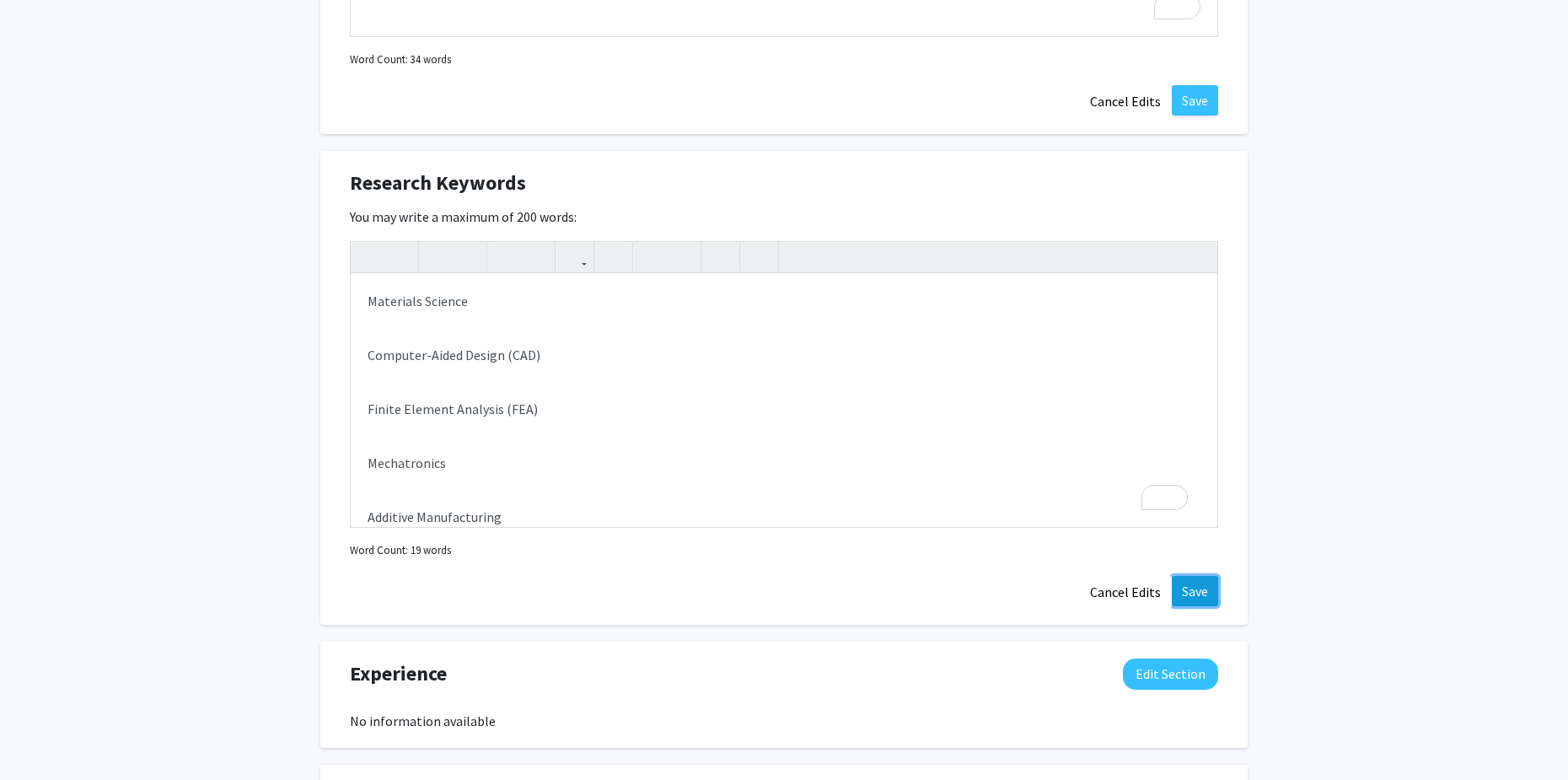
click at [1191, 592] on button "Save" at bounding box center [1194, 591] width 47 height 31
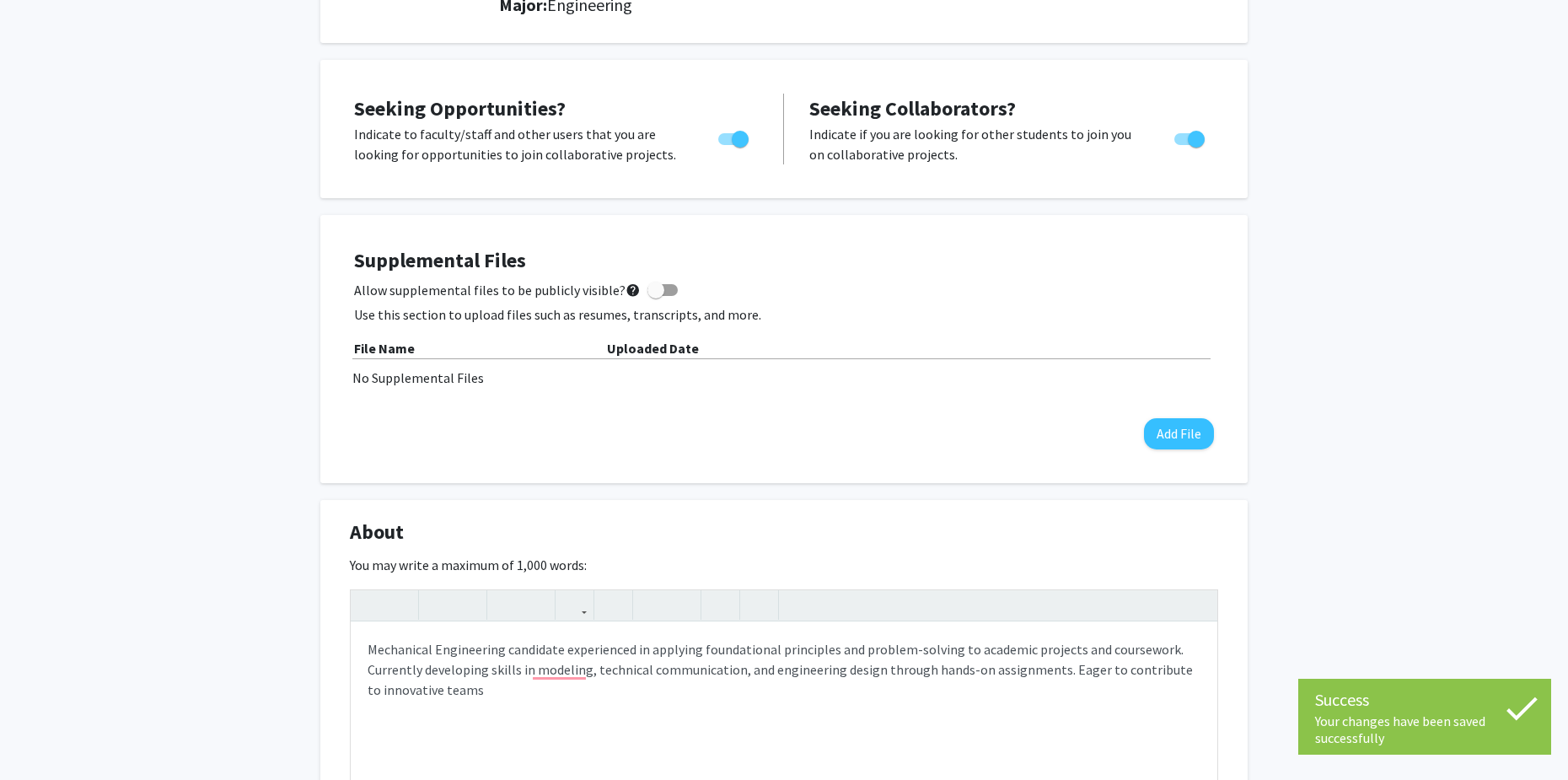
scroll to position [590, 0]
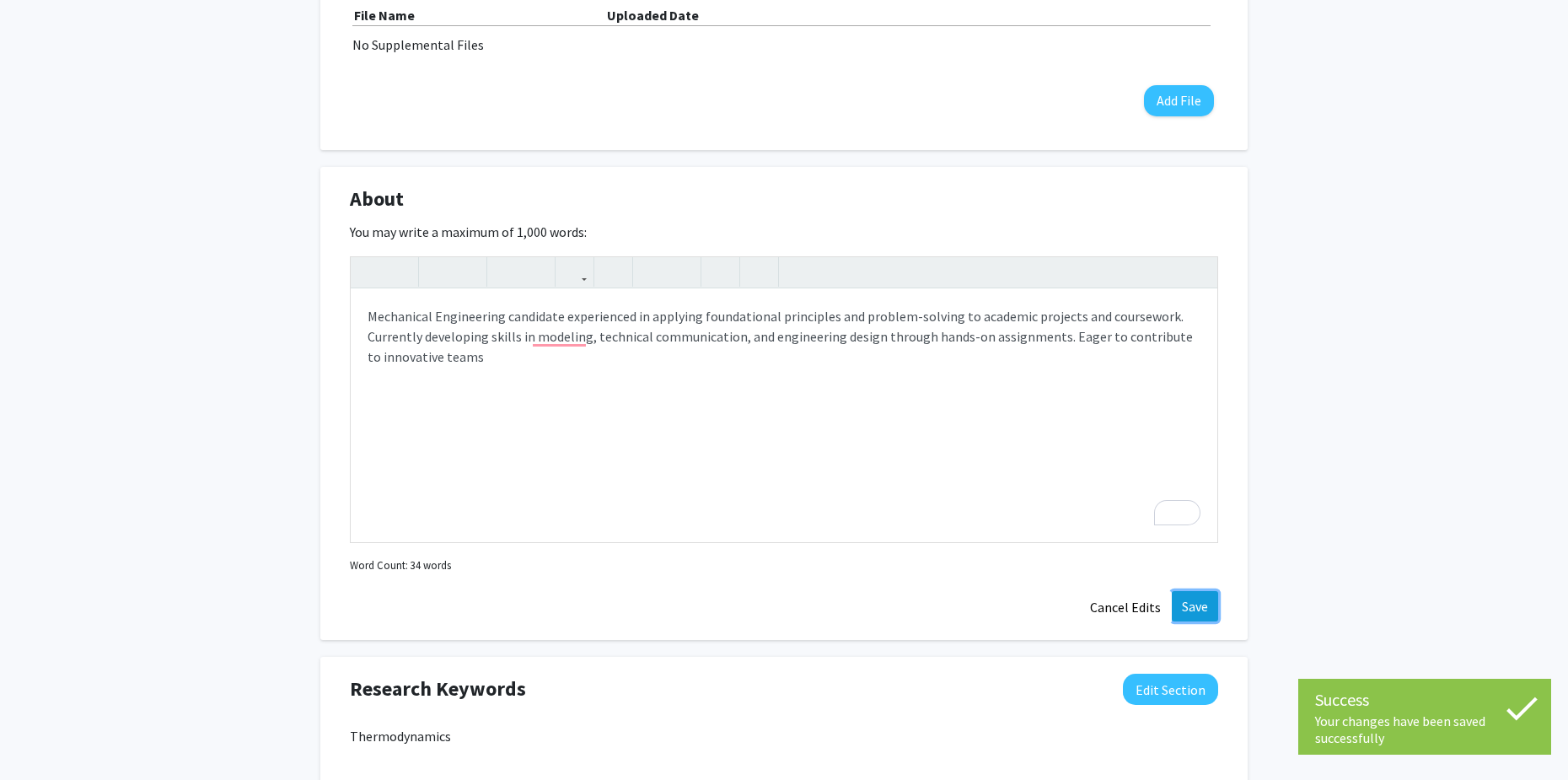
click at [1195, 592] on button "Save" at bounding box center [1194, 606] width 47 height 31
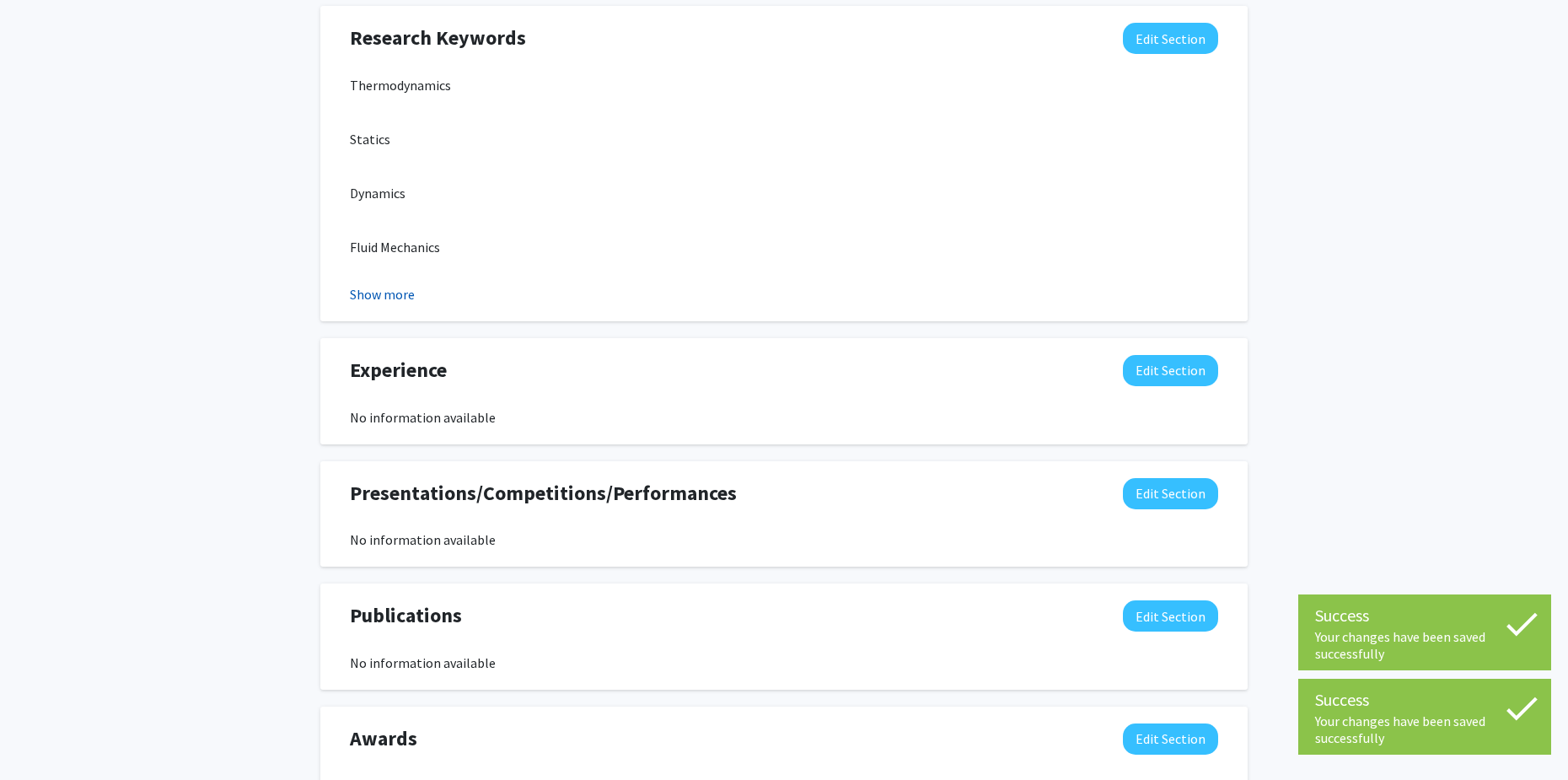
click at [400, 284] on button "Show more" at bounding box center [382, 294] width 65 height 20
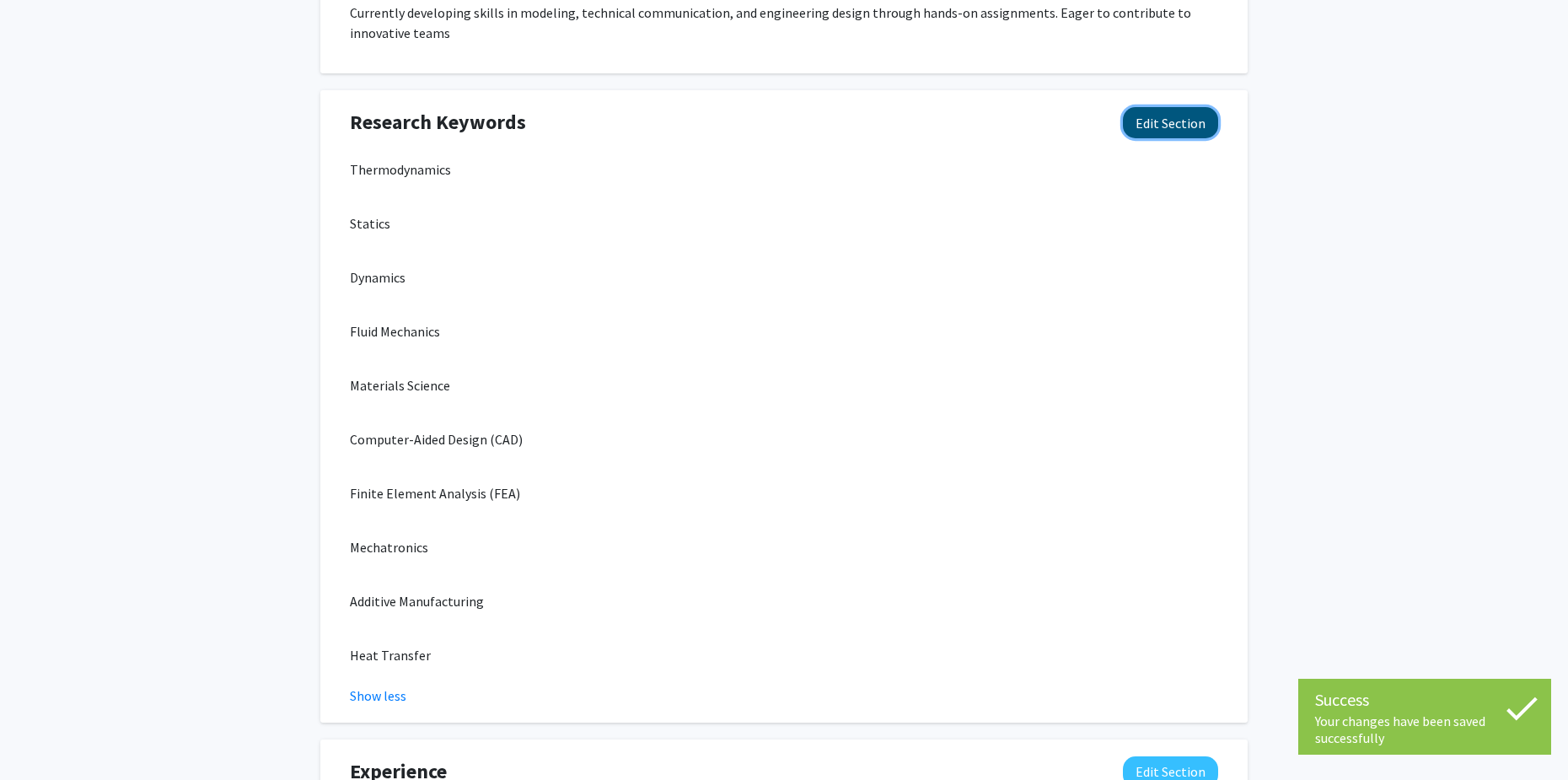
click at [1170, 107] on button "Edit Section" at bounding box center [1170, 122] width 95 height 31
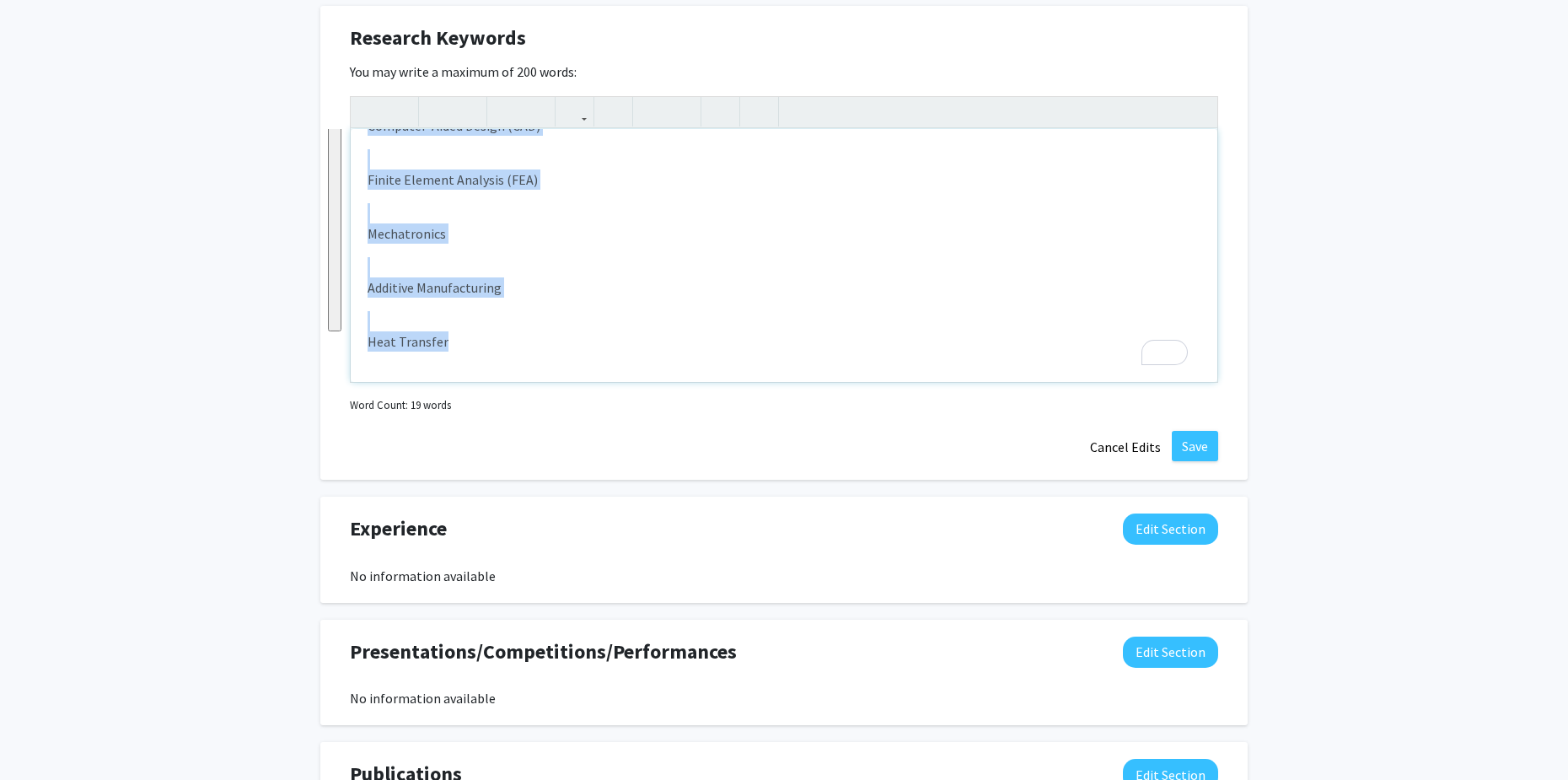
drag, startPoint x: 375, startPoint y: 225, endPoint x: 520, endPoint y: 319, distance: 172.8
click at [520, 319] on div "Thermodynamics Statics Dynamics Fluid Mechanics Materials Science Computer-Aide…" at bounding box center [784, 255] width 866 height 253
type textarea "<p>Thermodynamics, Statics, Dynamics, Fluid Mechanics, Materials Science, Compu…"
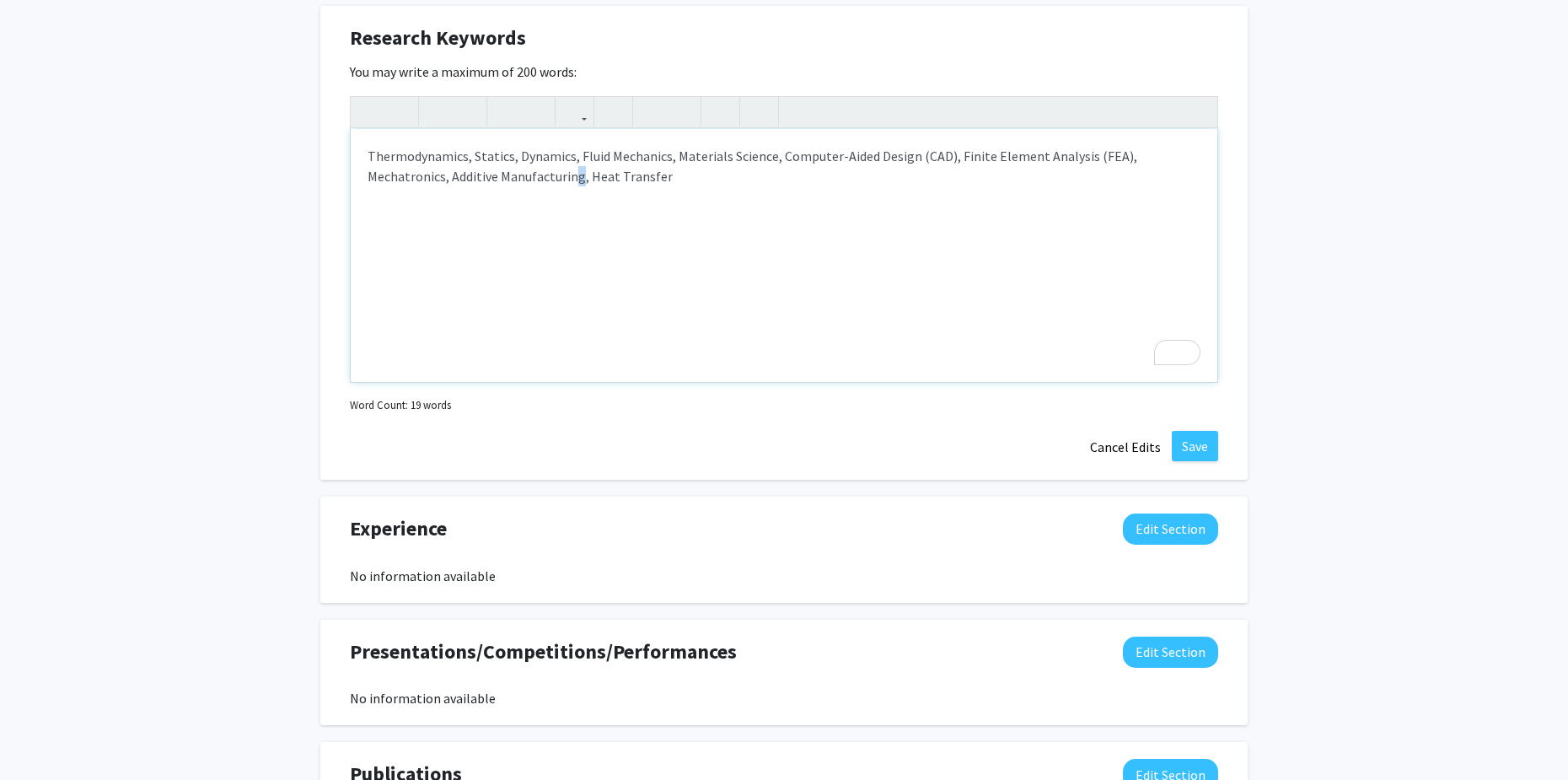
drag, startPoint x: 500, startPoint y: 298, endPoint x: 491, endPoint y: 301, distance: 9.5
click at [492, 300] on div "Thermodynamics, Statics, Dynamics, Fluid Mechanics, Materials Science, Computer…" at bounding box center [784, 255] width 866 height 253
click at [629, 173] on div "Thermodynamics, Statics, Dynamics, Fluid Mechanics, Materials Science, Computer…" at bounding box center [784, 255] width 866 height 253
click at [1200, 431] on button "Save" at bounding box center [1194, 446] width 47 height 31
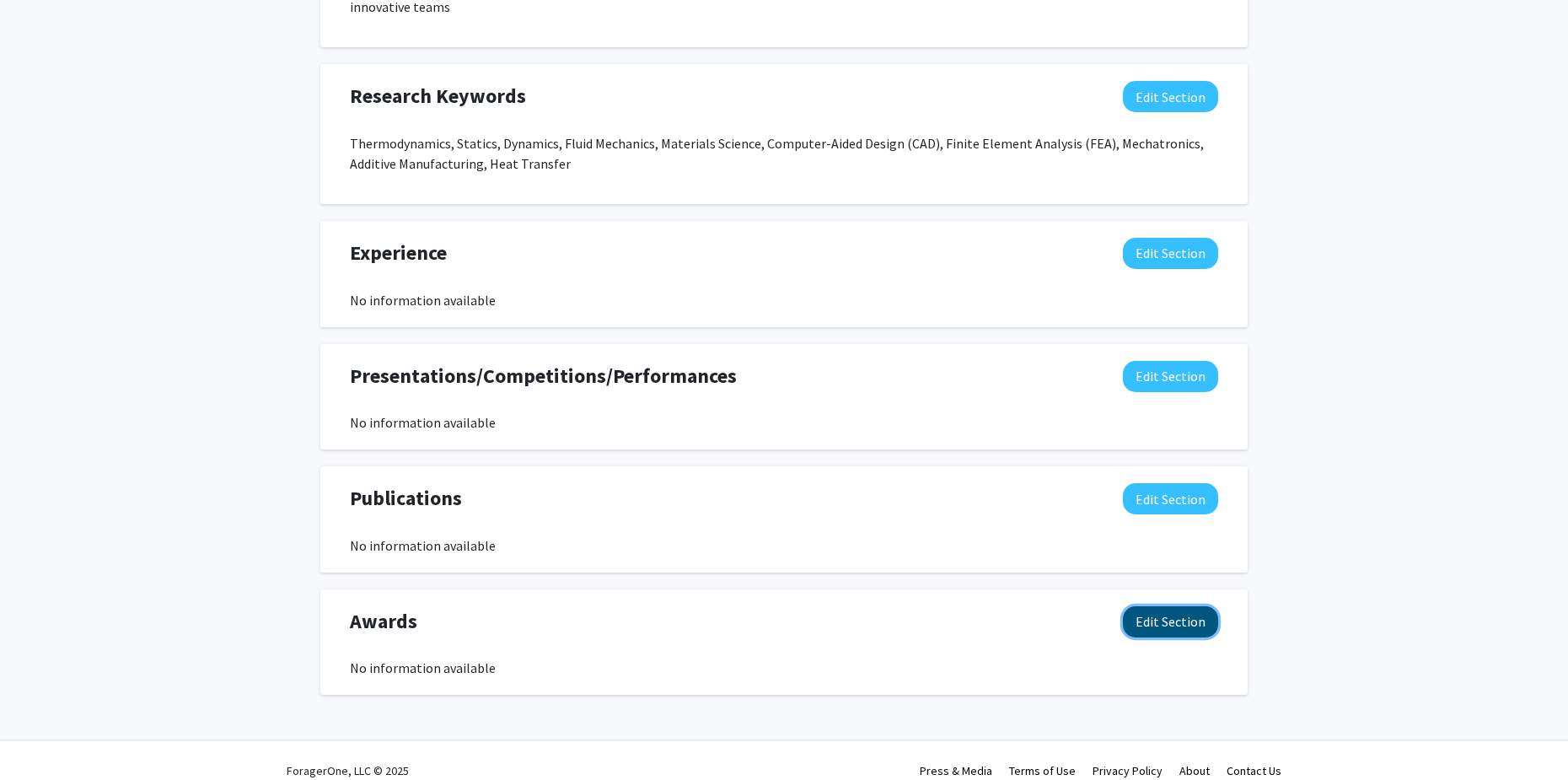
click at [1180, 606] on button "Edit Section" at bounding box center [1170, 621] width 95 height 31
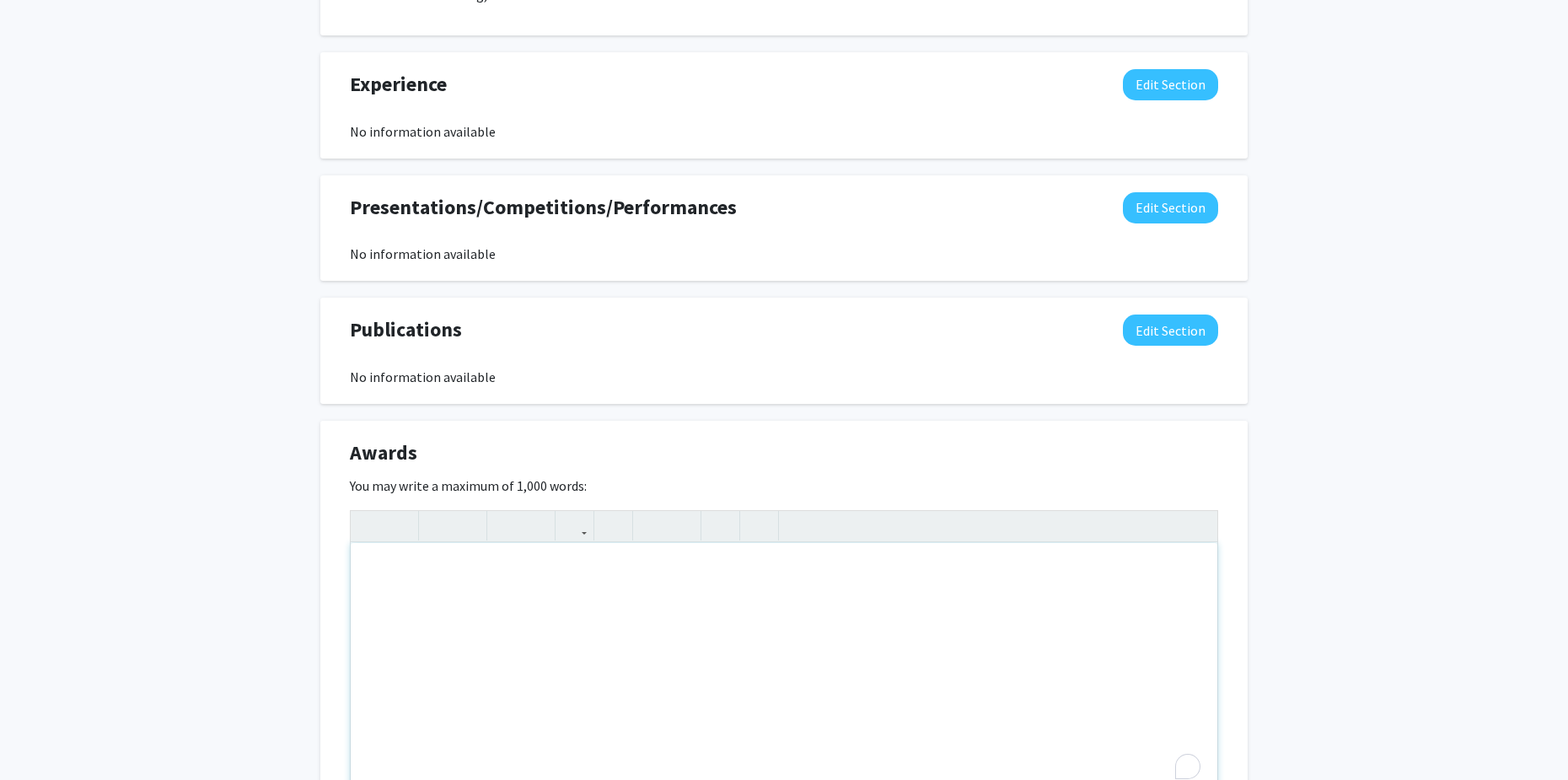
drag, startPoint x: 604, startPoint y: 544, endPoint x: 575, endPoint y: 535, distance: 30.4
click at [603, 543] on div "To enrich screen reader interactions, please activate Accessibility in Grammarl…" at bounding box center [784, 669] width 866 height 253
paste div "To enrich screen reader interactions, please activate Accessibility in Grammarl…"
type textarea "<p>Model United Nations ([DATE]–[DATE]) </p><p>- Head Administrator </p><p>- Be…"
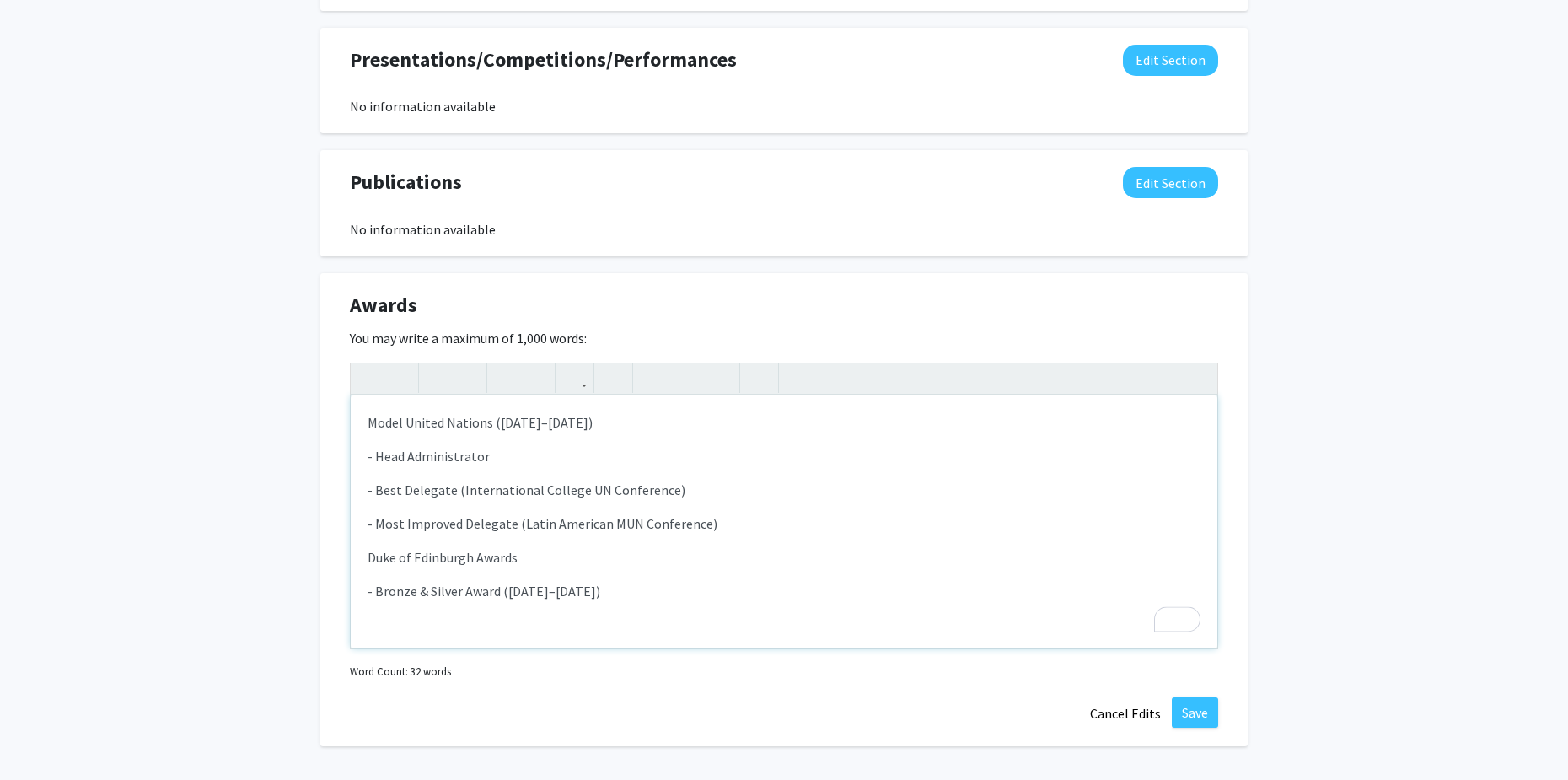
scroll to position [1237, 0]
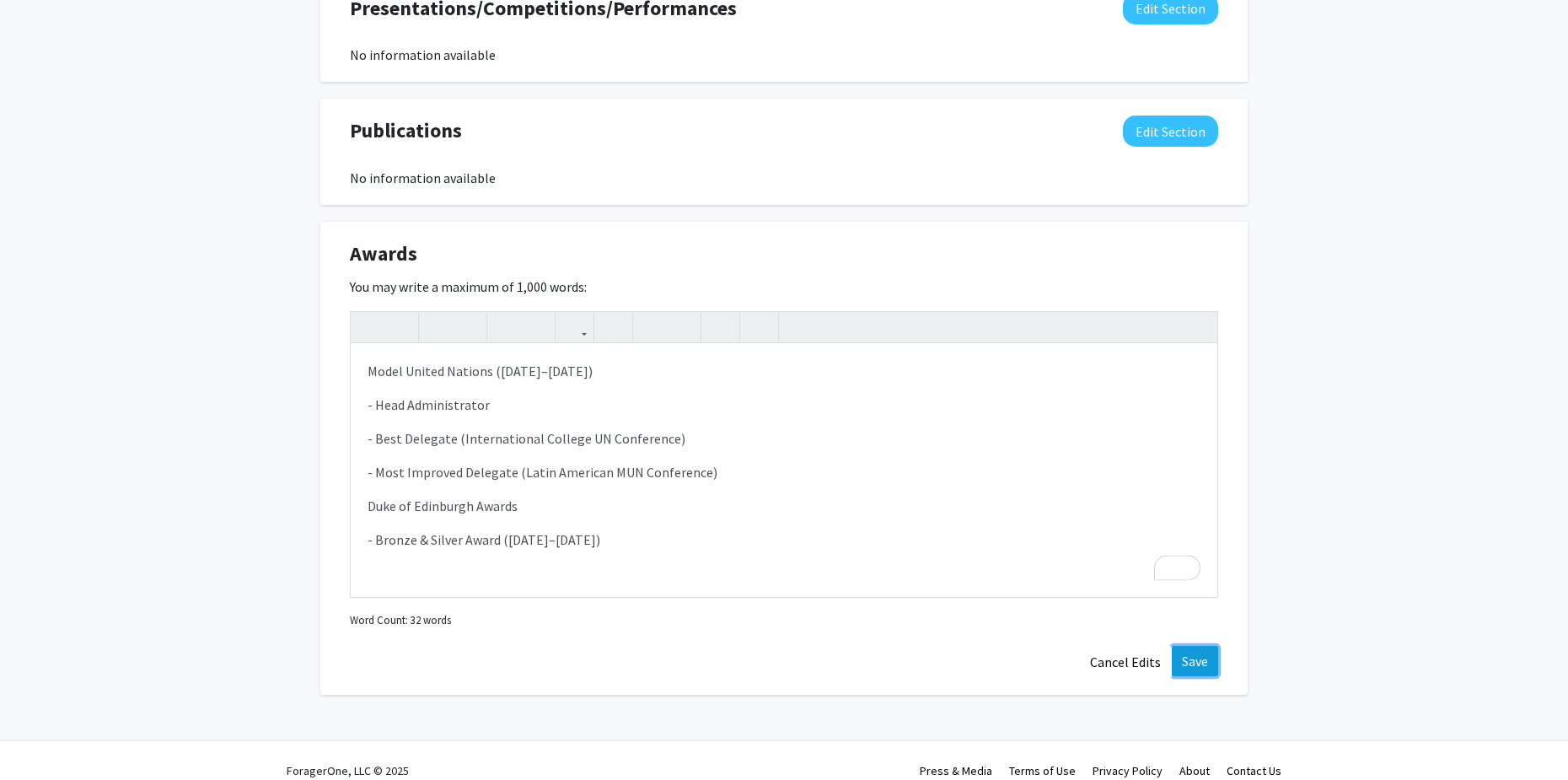
click at [1184, 649] on button "Save" at bounding box center [1194, 661] width 47 height 31
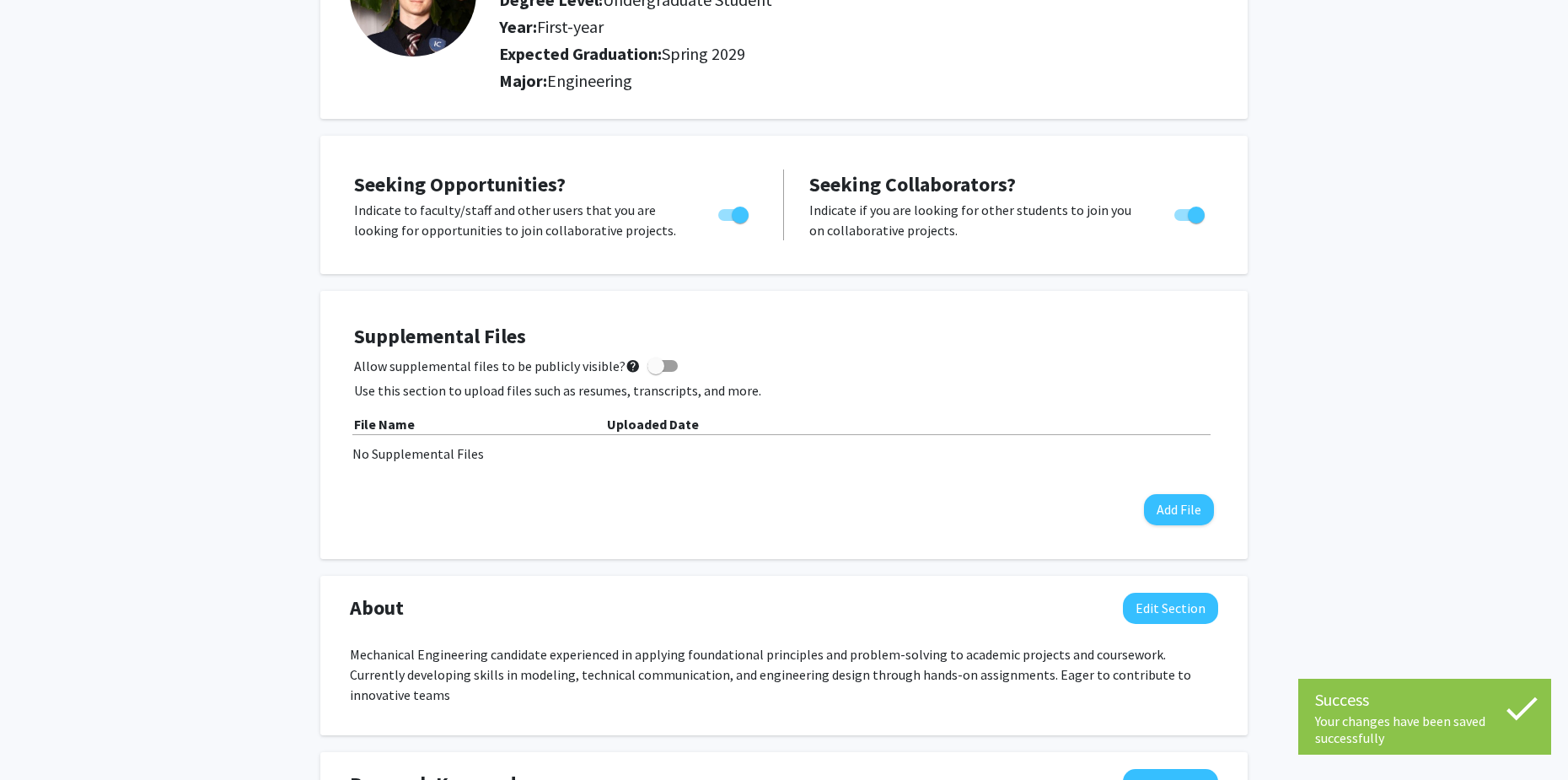
scroll to position [0, 0]
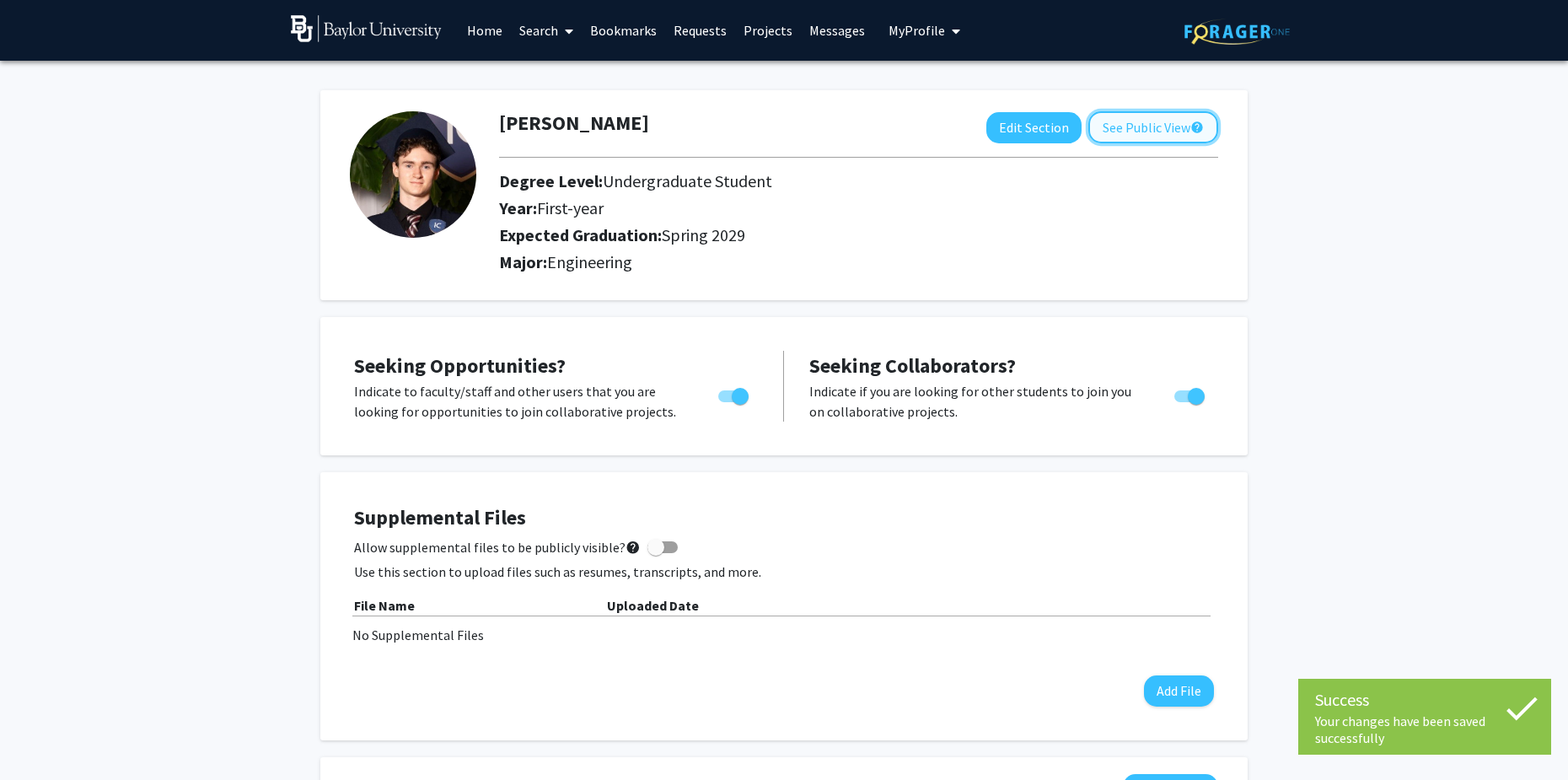
click at [1137, 133] on button "See Public View help" at bounding box center [1153, 127] width 130 height 32
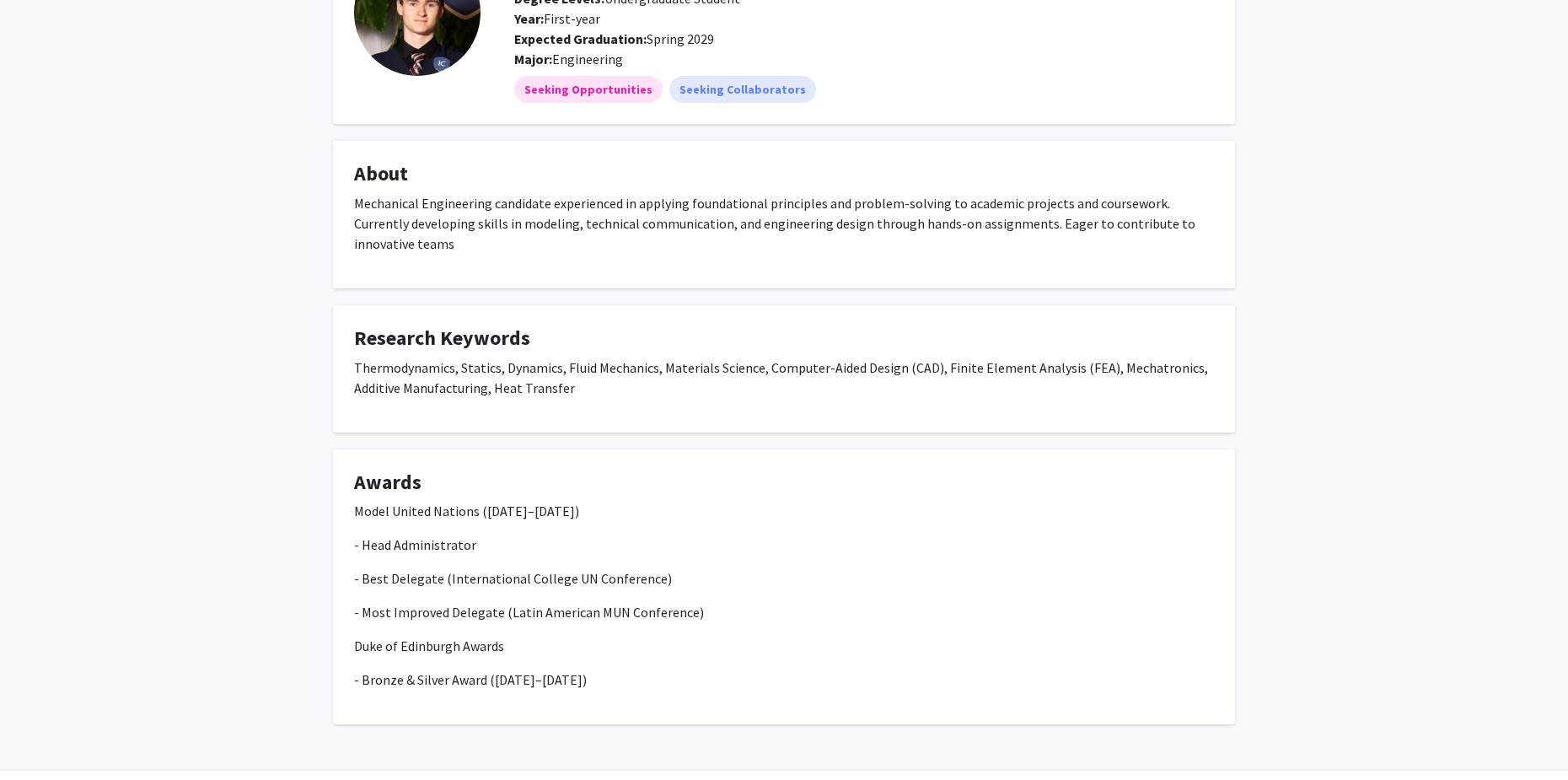
scroll to position [175, 0]
